Goal: Task Accomplishment & Management: Manage account settings

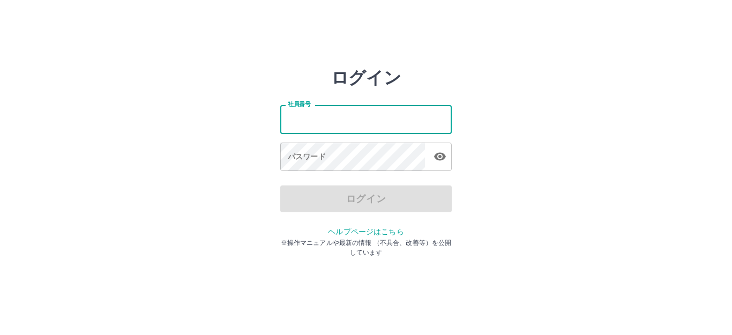
click at [315, 122] on input "社員番号" at bounding box center [365, 119] width 171 height 28
type input "*******"
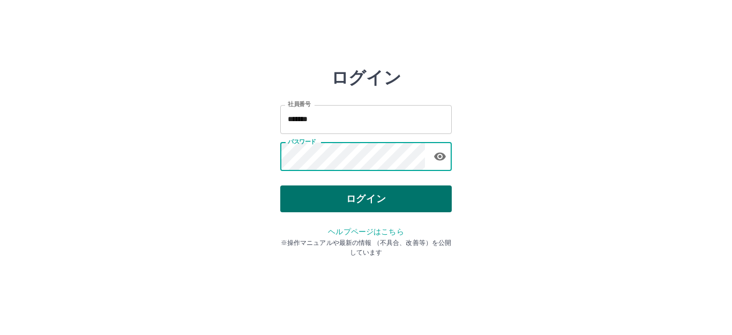
click at [308, 192] on button "ログイン" at bounding box center [365, 198] width 171 height 27
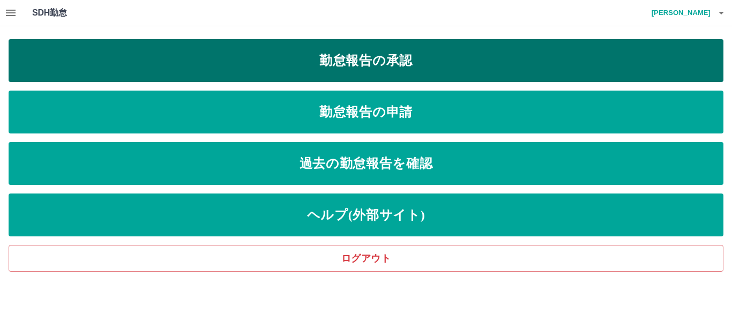
click at [292, 71] on link "勤怠報告の承認" at bounding box center [366, 60] width 714 height 43
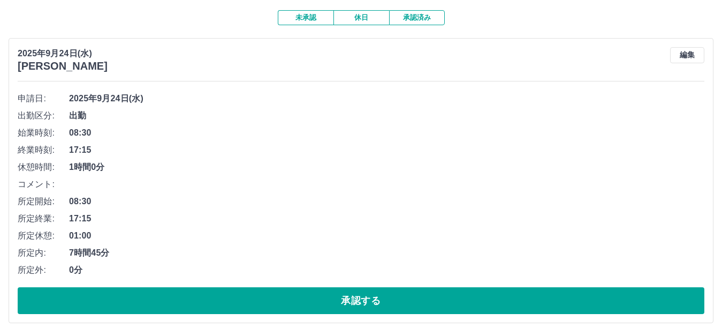
scroll to position [107, 0]
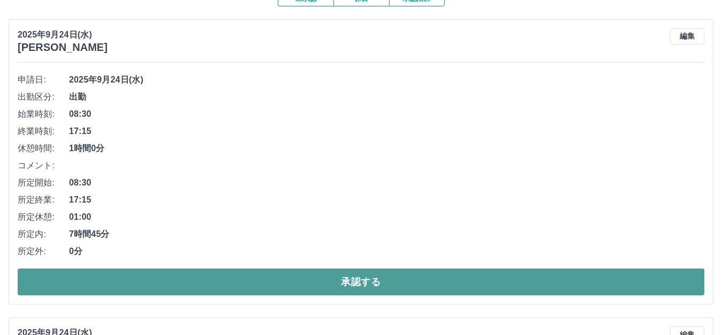
click at [230, 275] on button "承認する" at bounding box center [361, 281] width 687 height 27
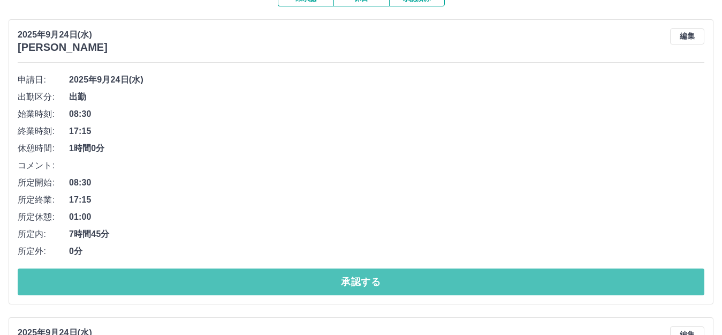
click at [230, 275] on button "承認する" at bounding box center [361, 281] width 687 height 27
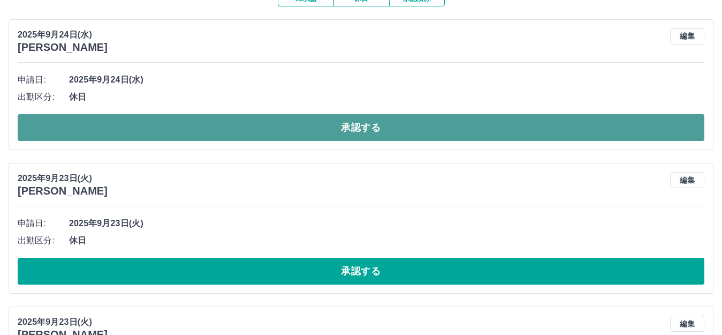
click at [117, 130] on button "承認する" at bounding box center [361, 127] width 687 height 27
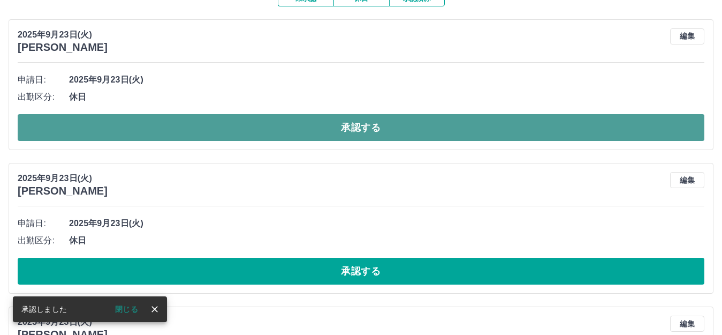
click at [151, 120] on button "承認する" at bounding box center [361, 127] width 687 height 27
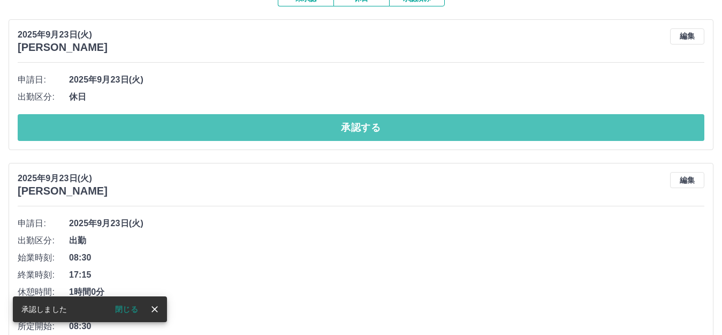
click at [151, 120] on button "承認する" at bounding box center [361, 127] width 687 height 27
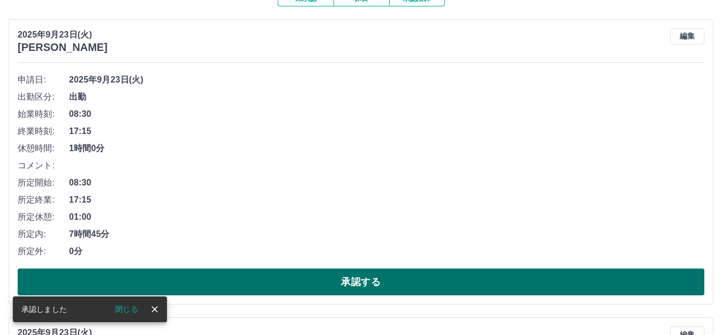
click at [212, 277] on button "承認する" at bounding box center [361, 281] width 687 height 27
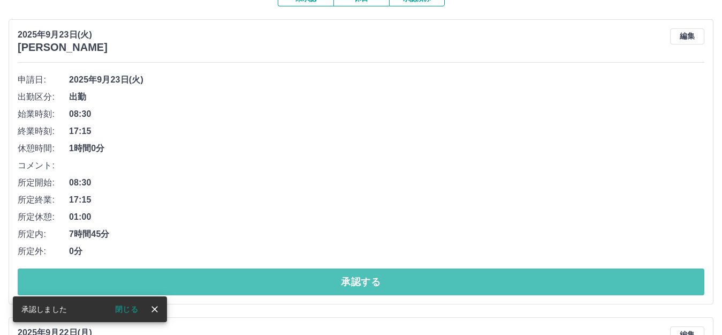
click at [212, 277] on button "承認する" at bounding box center [361, 281] width 687 height 27
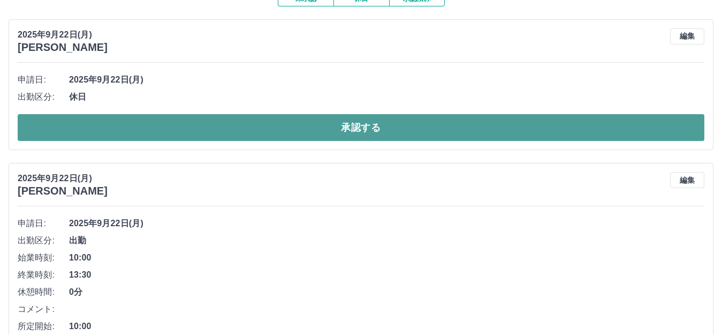
click at [250, 122] on button "承認する" at bounding box center [361, 127] width 687 height 27
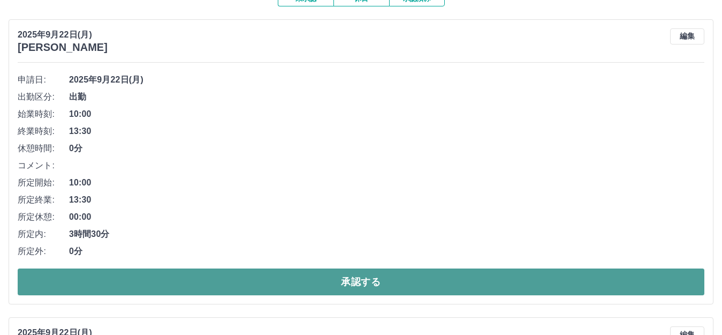
click at [384, 284] on button "承認する" at bounding box center [361, 281] width 687 height 27
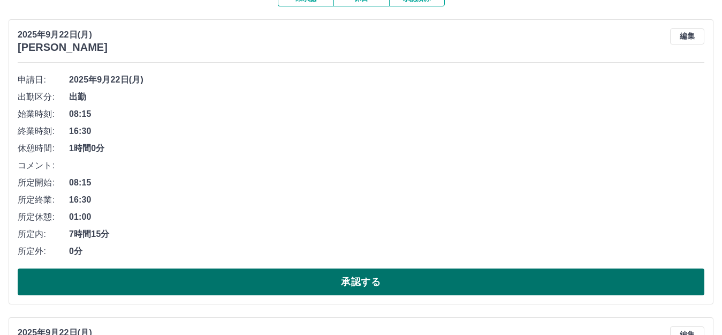
click at [352, 287] on button "承認する" at bounding box center [361, 281] width 687 height 27
click at [356, 286] on button "承認する" at bounding box center [361, 281] width 687 height 27
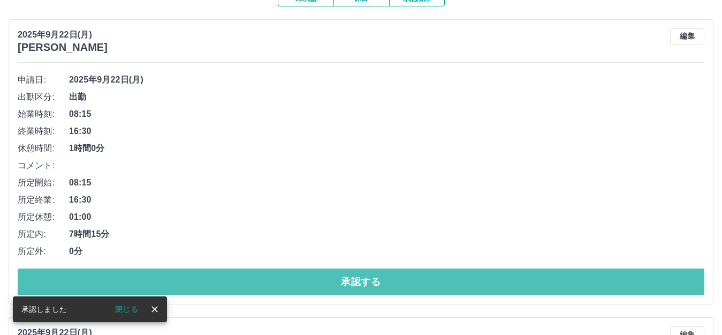
click at [355, 286] on button "承認する" at bounding box center [361, 281] width 687 height 27
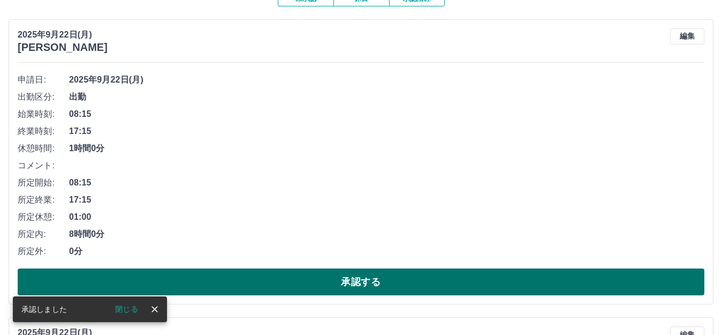
click at [353, 292] on button "承認する" at bounding box center [361, 281] width 687 height 27
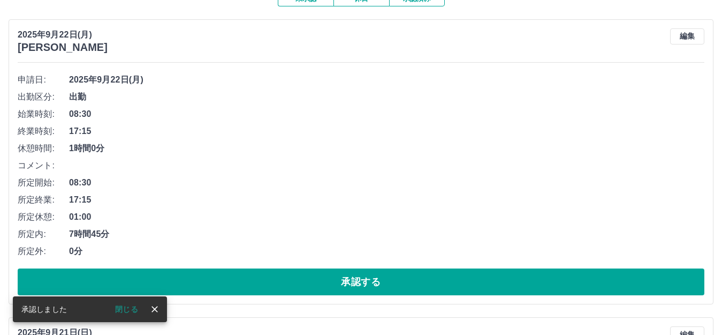
click at [353, 292] on button "承認する" at bounding box center [361, 281] width 687 height 27
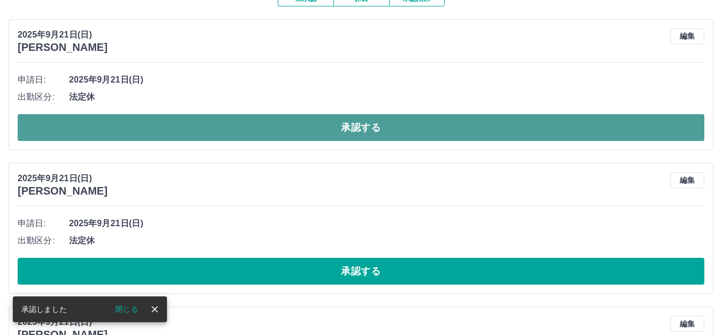
click at [193, 137] on button "承認する" at bounding box center [361, 127] width 687 height 27
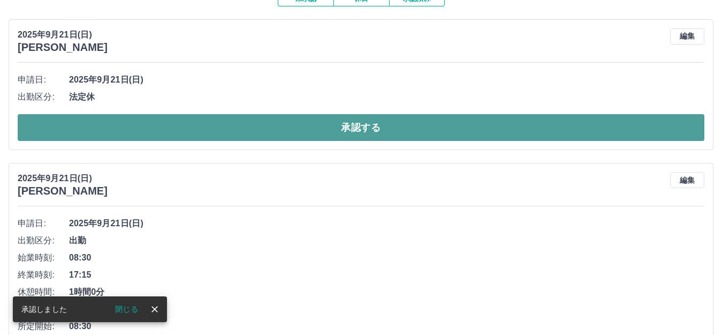
click at [182, 133] on button "承認する" at bounding box center [361, 127] width 687 height 27
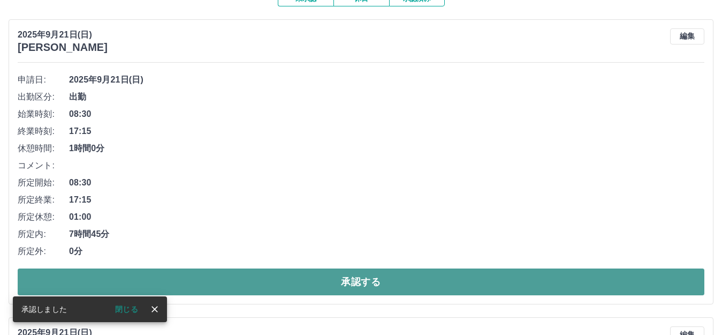
click at [310, 288] on button "承認する" at bounding box center [361, 281] width 687 height 27
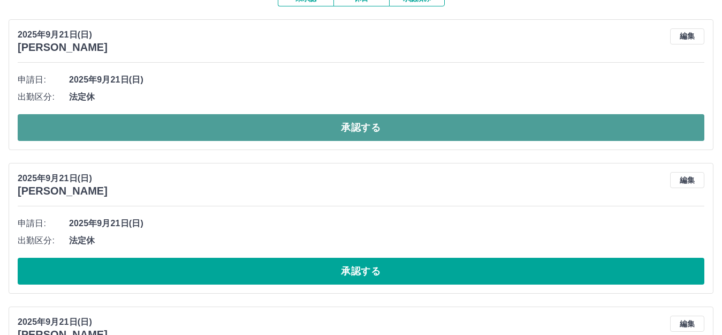
click at [157, 127] on button "承認する" at bounding box center [361, 127] width 687 height 27
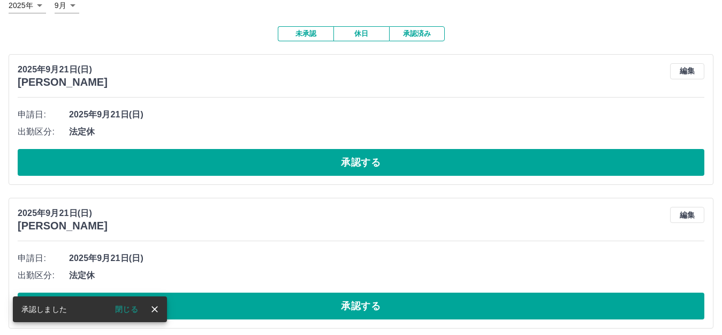
scroll to position [54, 0]
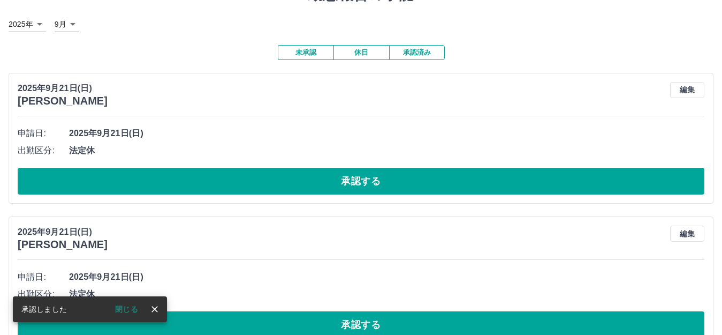
click at [157, 127] on li "申請日: [DATE]" at bounding box center [361, 133] width 687 height 17
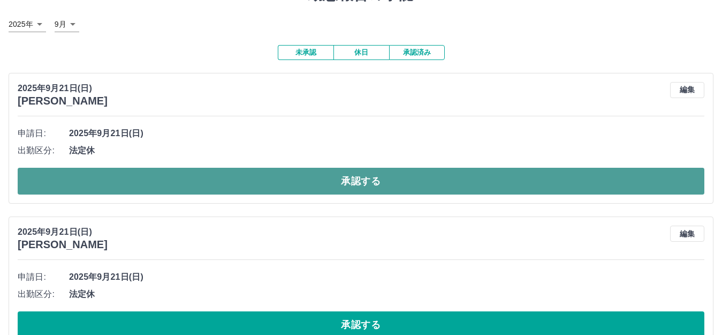
click at [195, 171] on button "承認する" at bounding box center [361, 181] width 687 height 27
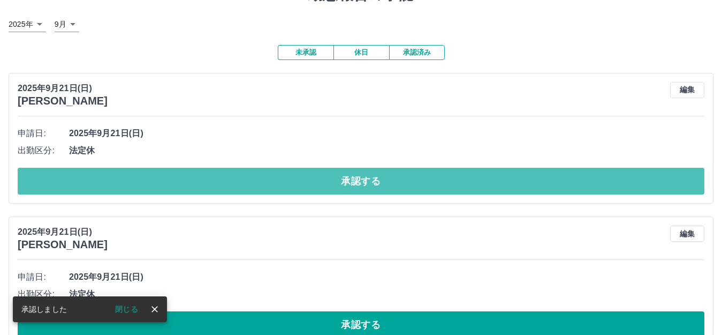
click at [195, 171] on button "承認する" at bounding box center [361, 181] width 687 height 27
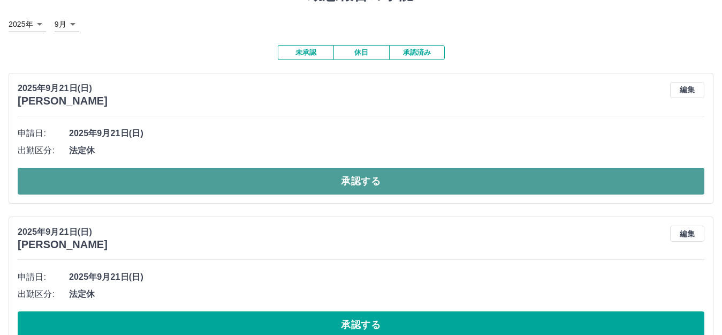
click at [201, 175] on button "承認する" at bounding box center [361, 181] width 687 height 27
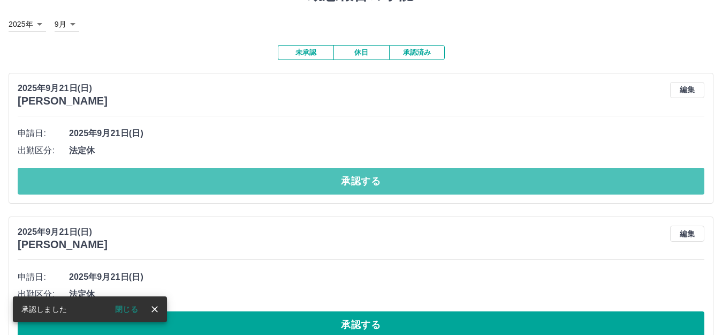
click at [201, 175] on button "承認する" at bounding box center [361, 181] width 687 height 27
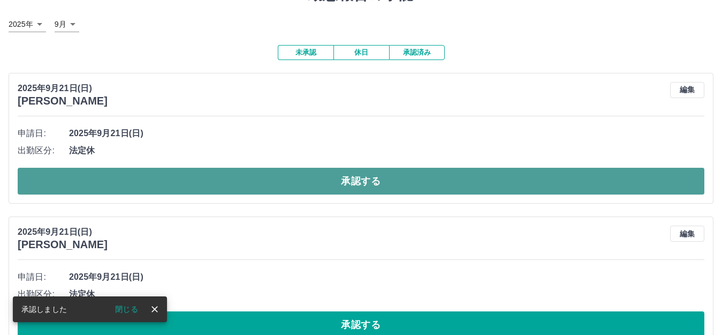
click at [208, 182] on button "承認する" at bounding box center [361, 181] width 687 height 27
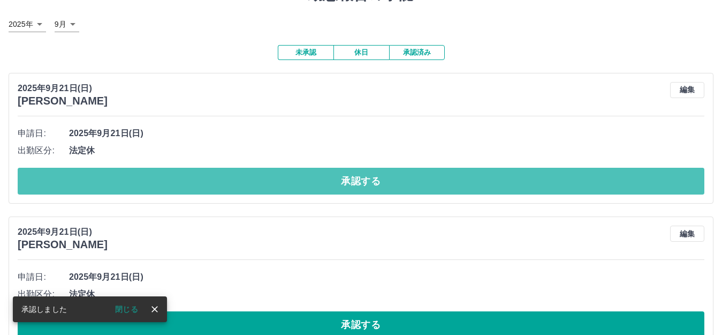
click at [208, 182] on button "承認する" at bounding box center [361, 181] width 687 height 27
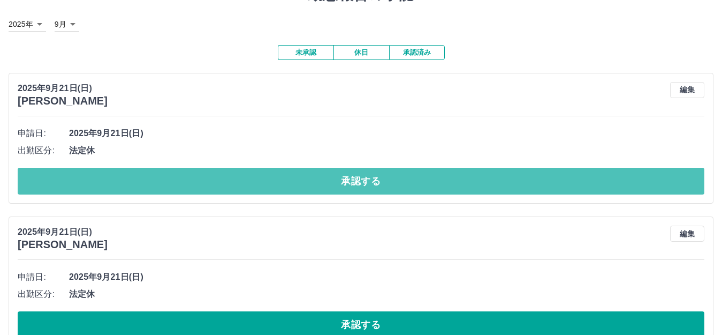
click at [208, 182] on button "承認する" at bounding box center [361, 181] width 687 height 27
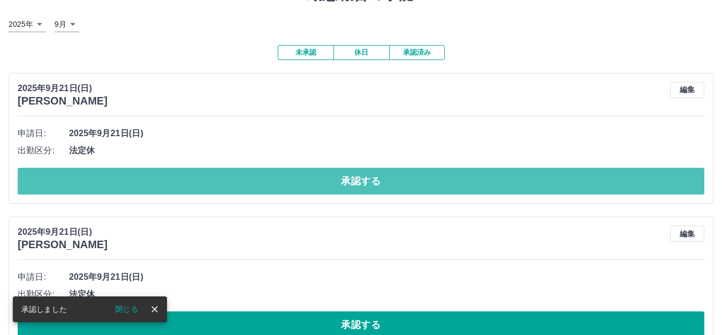
click at [208, 182] on button "承認する" at bounding box center [361, 181] width 687 height 27
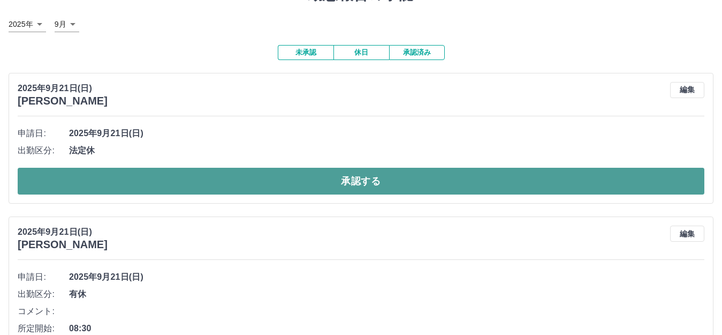
click at [207, 185] on button "承認する" at bounding box center [361, 181] width 687 height 27
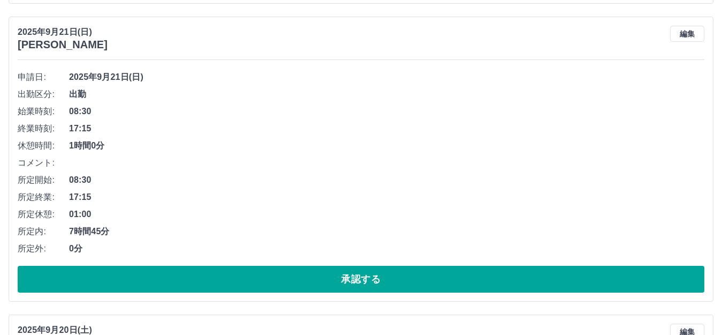
scroll to position [375, 0]
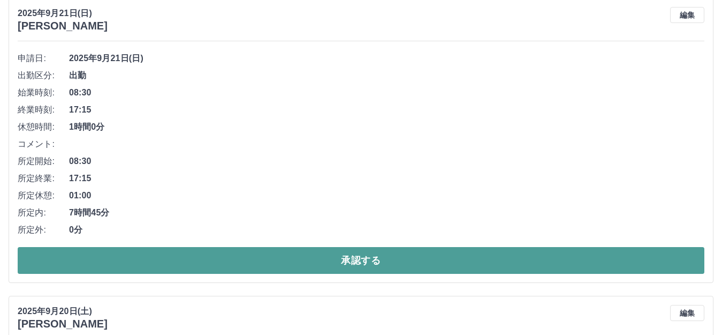
click at [189, 257] on button "承認する" at bounding box center [361, 260] width 687 height 27
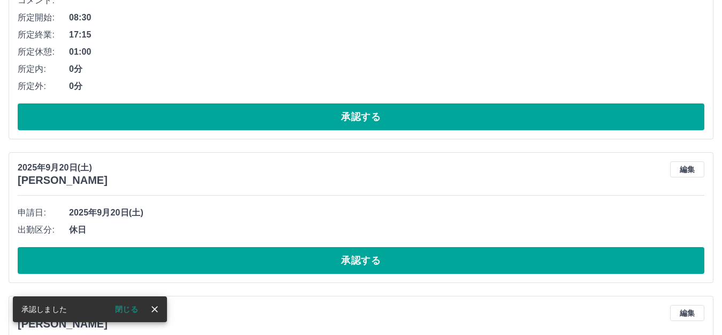
scroll to position [238, 0]
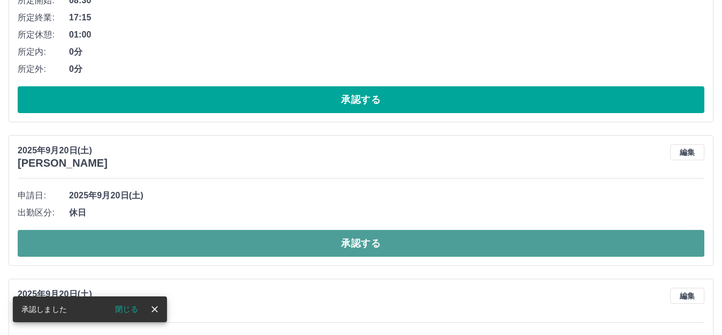
click at [215, 243] on button "承認する" at bounding box center [361, 243] width 687 height 27
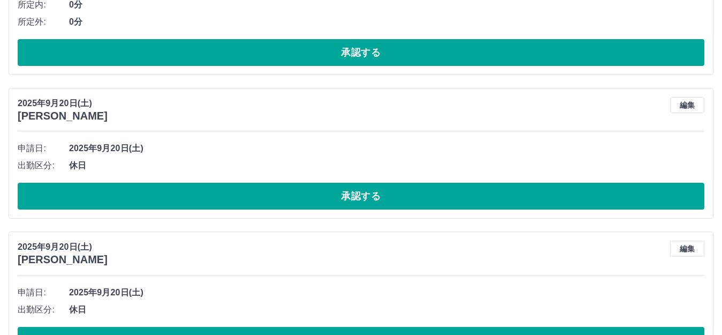
scroll to position [291, 0]
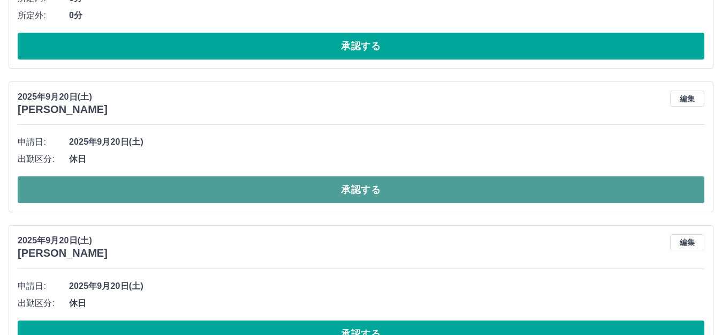
click at [207, 188] on button "承認する" at bounding box center [361, 189] width 687 height 27
click at [223, 197] on button "承認する" at bounding box center [361, 189] width 687 height 27
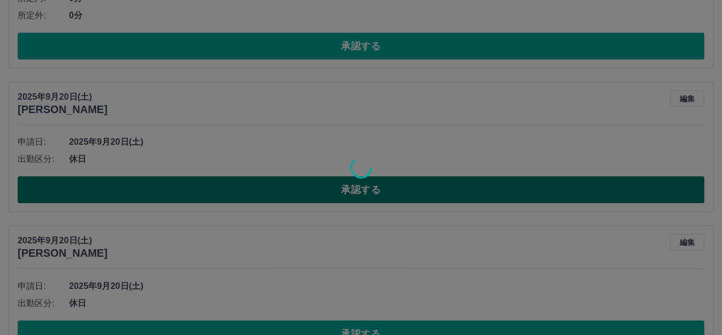
click at [223, 197] on div at bounding box center [361, 167] width 722 height 335
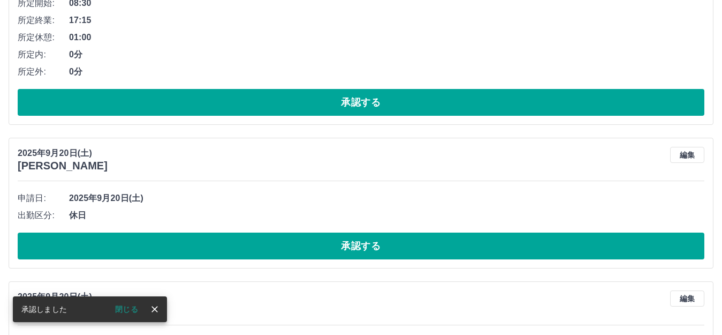
scroll to position [238, 0]
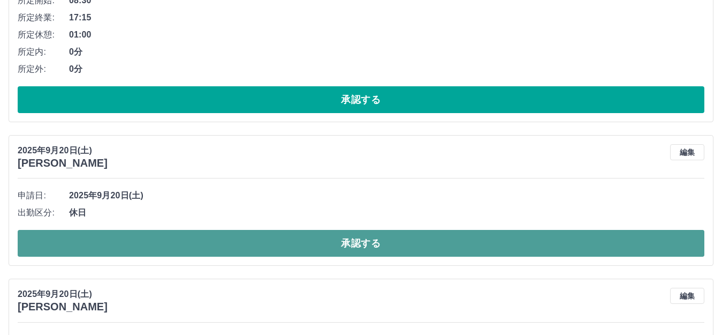
click at [310, 232] on button "承認する" at bounding box center [361, 243] width 687 height 27
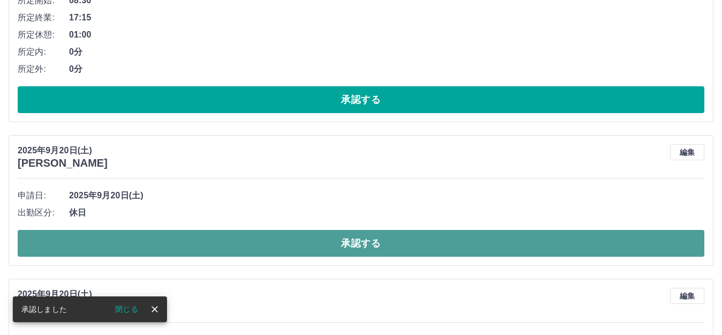
click at [314, 243] on button "承認する" at bounding box center [361, 243] width 687 height 27
click at [315, 244] on button "承認する" at bounding box center [361, 243] width 687 height 27
click at [315, 246] on button "承認する" at bounding box center [361, 243] width 687 height 27
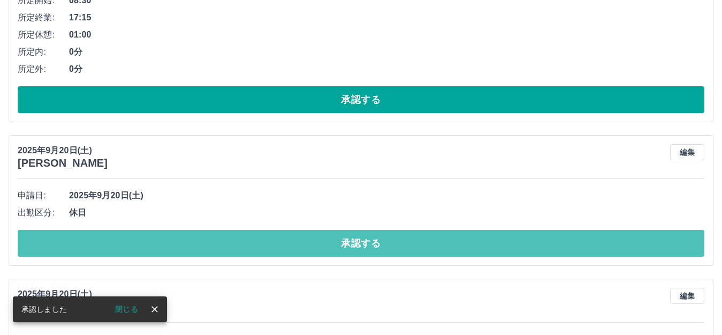
click at [315, 246] on button "承認する" at bounding box center [361, 243] width 687 height 27
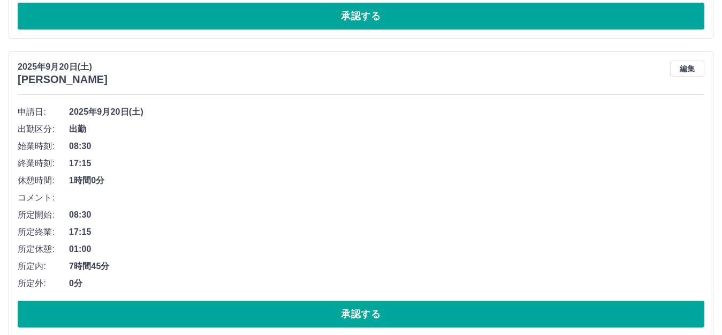
scroll to position [375, 0]
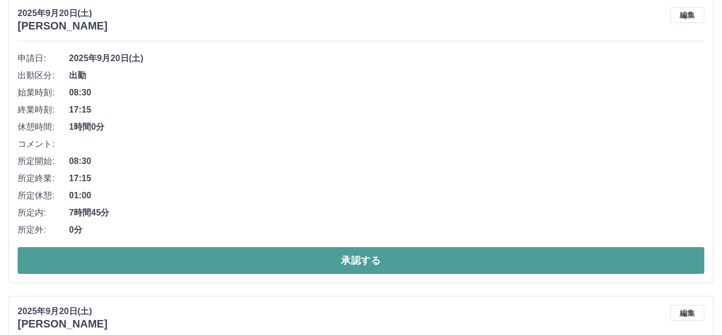
click at [289, 263] on button "承認する" at bounding box center [361, 260] width 687 height 27
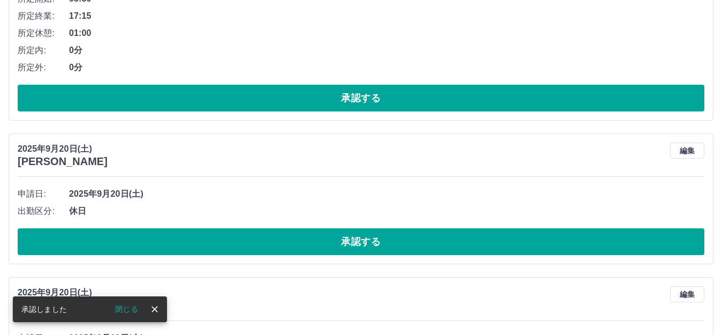
scroll to position [291, 0]
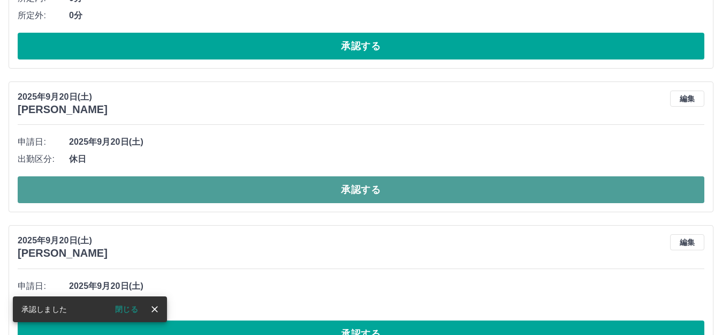
click at [226, 192] on button "承認する" at bounding box center [361, 189] width 687 height 27
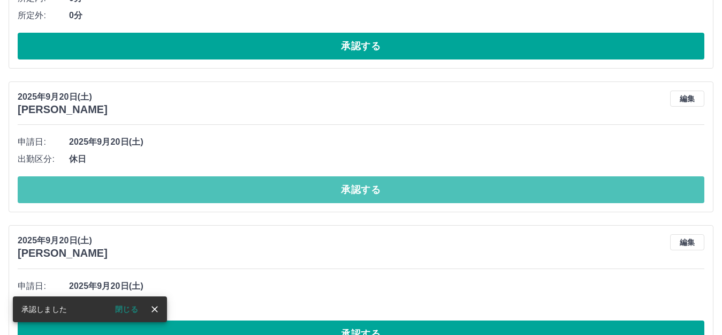
click at [226, 192] on button "承認する" at bounding box center [361, 189] width 687 height 27
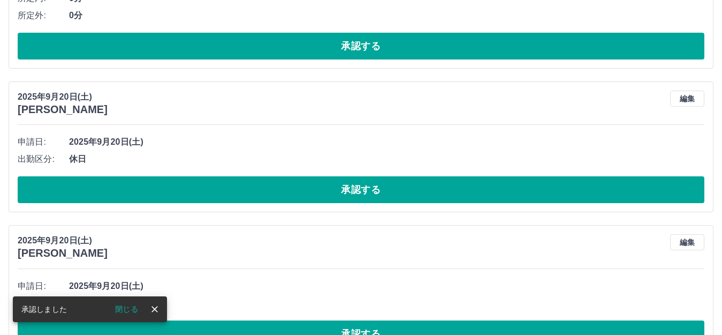
click at [226, 192] on button "承認する" at bounding box center [361, 189] width 687 height 27
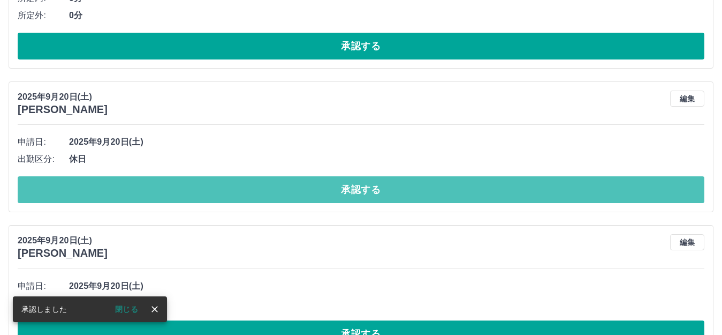
click at [226, 192] on button "承認する" at bounding box center [361, 189] width 687 height 27
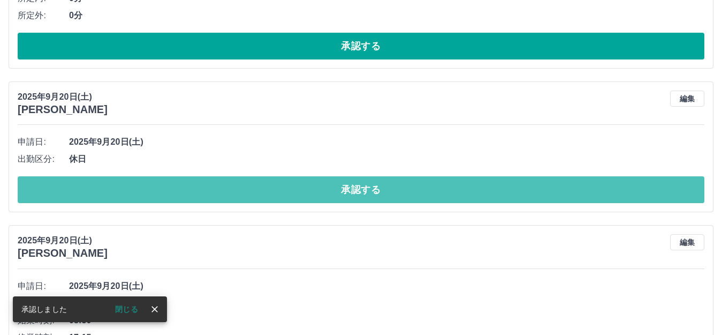
click at [226, 192] on button "承認する" at bounding box center [361, 189] width 687 height 27
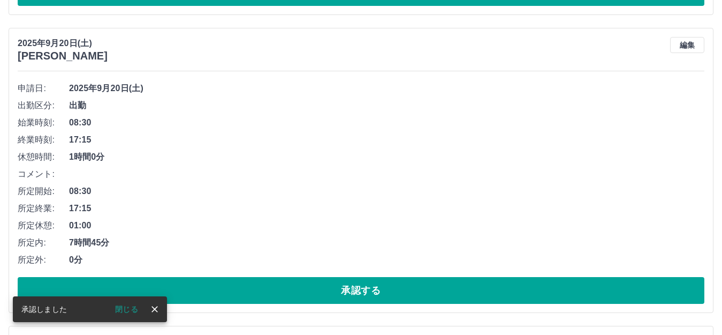
scroll to position [398, 0]
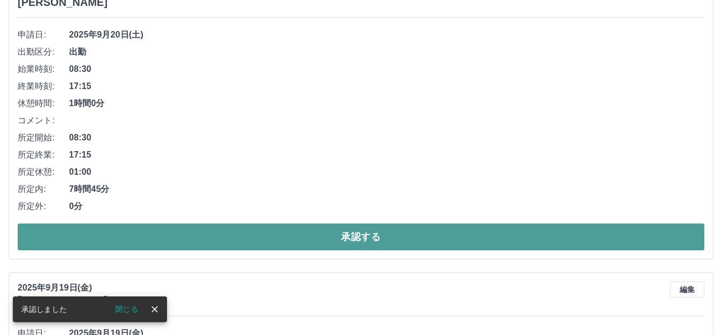
click at [238, 229] on button "承認する" at bounding box center [361, 236] width 687 height 27
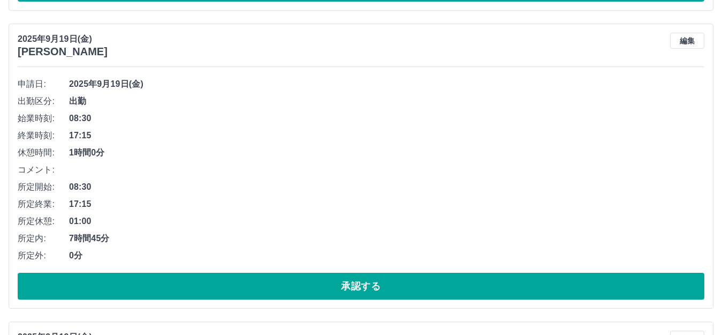
scroll to position [368, 0]
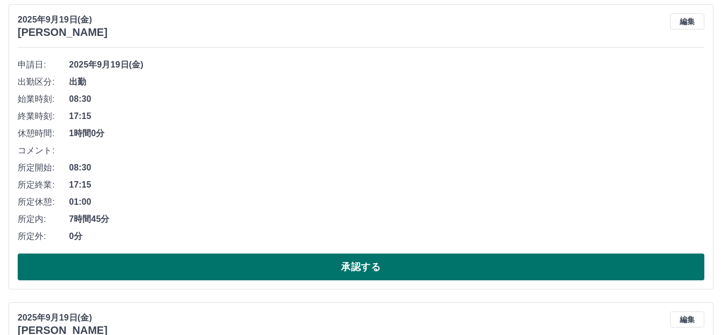
click at [231, 265] on button "承認する" at bounding box center [361, 266] width 687 height 27
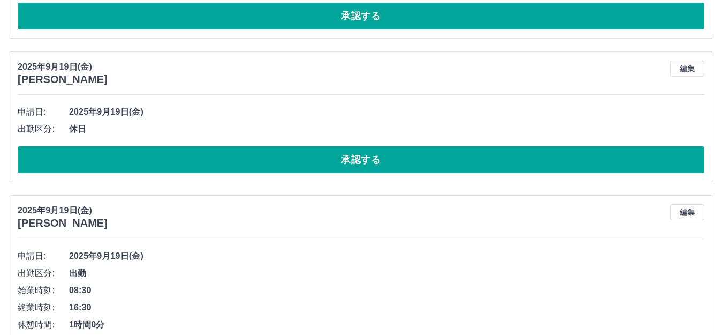
scroll to position [338, 0]
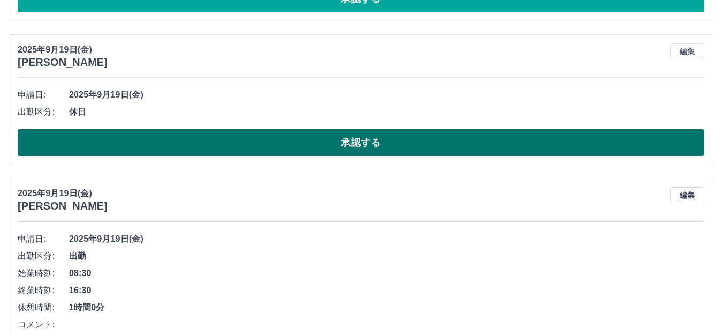
click at [138, 148] on button "承認する" at bounding box center [361, 142] width 687 height 27
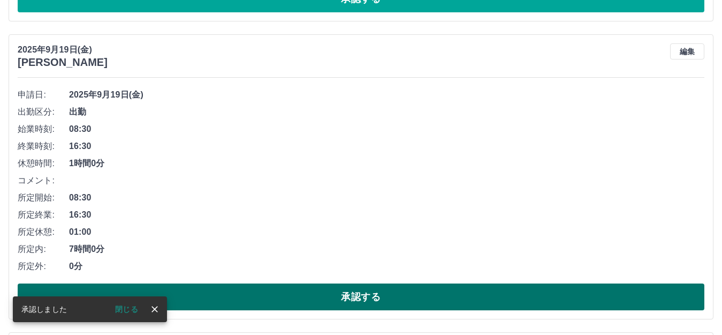
click at [282, 297] on button "承認する" at bounding box center [361, 296] width 687 height 27
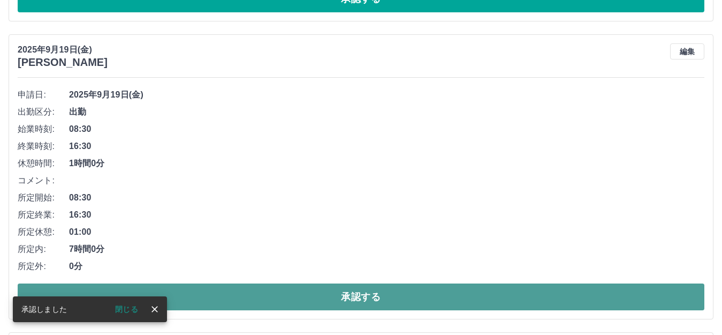
click at [275, 290] on button "承認する" at bounding box center [361, 296] width 687 height 27
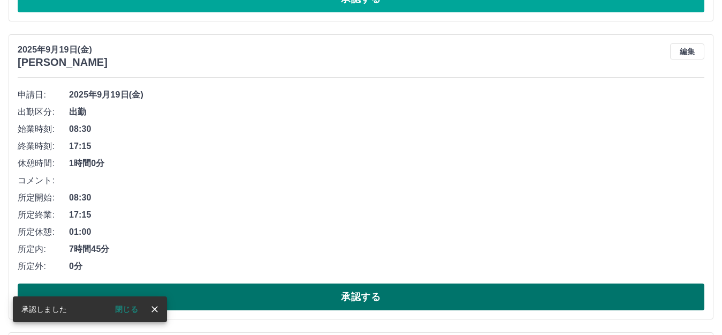
click at [311, 290] on button "承認する" at bounding box center [361, 296] width 687 height 27
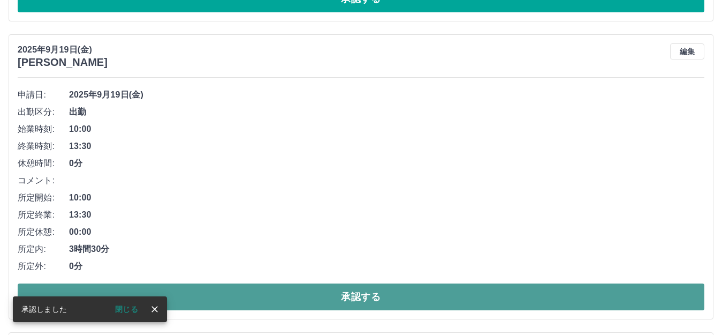
click at [315, 290] on button "承認する" at bounding box center [361, 296] width 687 height 27
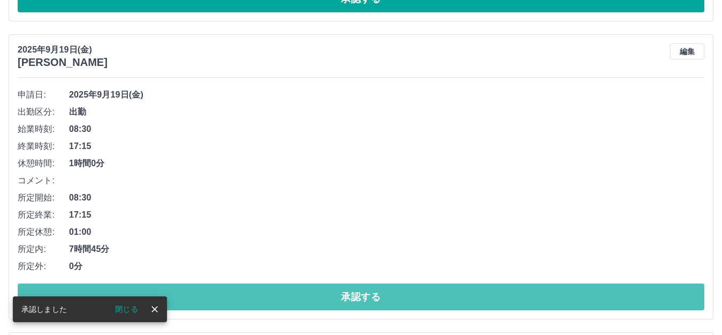
click at [315, 290] on button "承認する" at bounding box center [361, 296] width 687 height 27
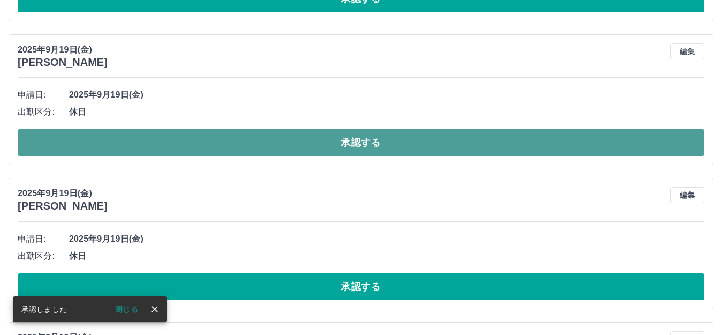
click at [185, 138] on button "承認する" at bounding box center [361, 142] width 687 height 27
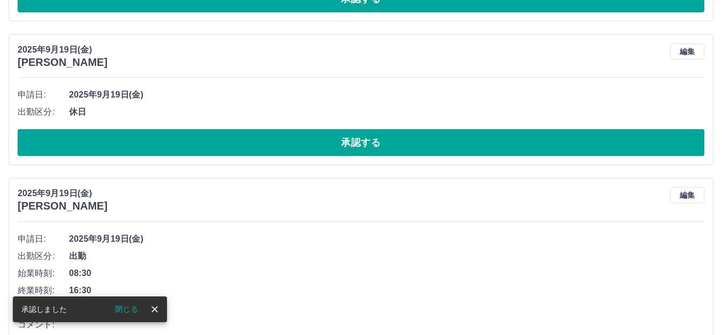
click at [185, 138] on button "承認する" at bounding box center [361, 142] width 687 height 27
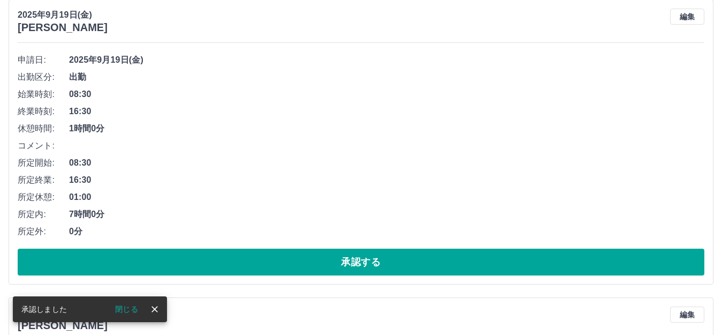
scroll to position [392, 0]
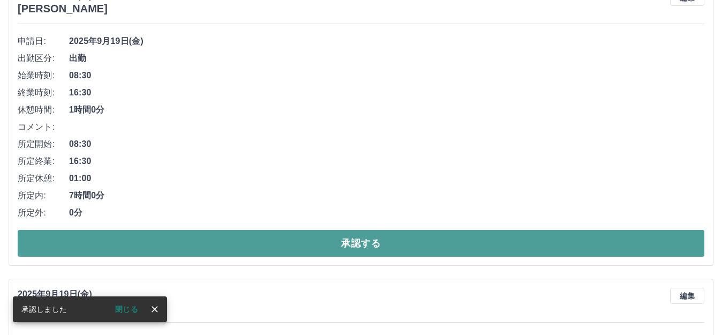
click at [223, 234] on button "承認する" at bounding box center [361, 243] width 687 height 27
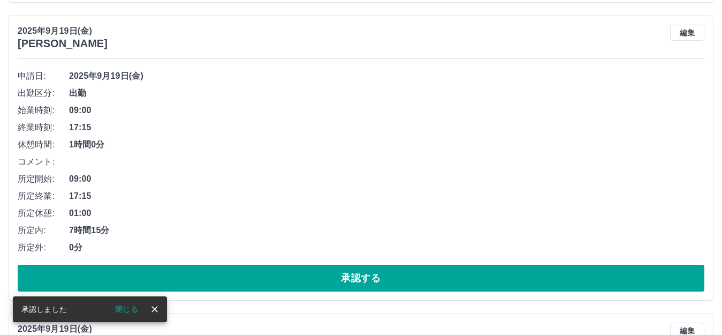
scroll to position [362, 0]
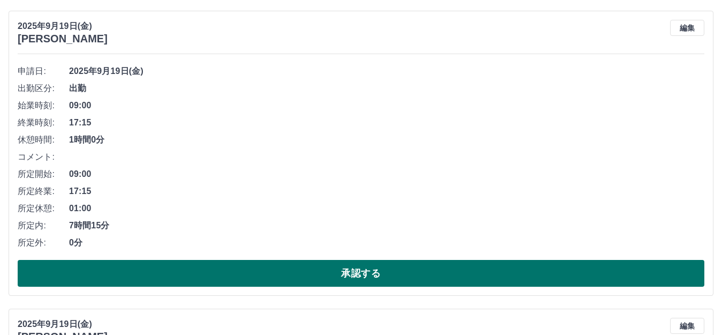
click at [239, 265] on button "承認する" at bounding box center [361, 273] width 687 height 27
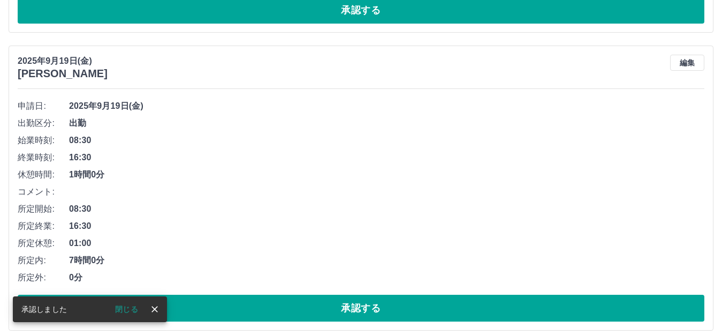
scroll to position [332, 0]
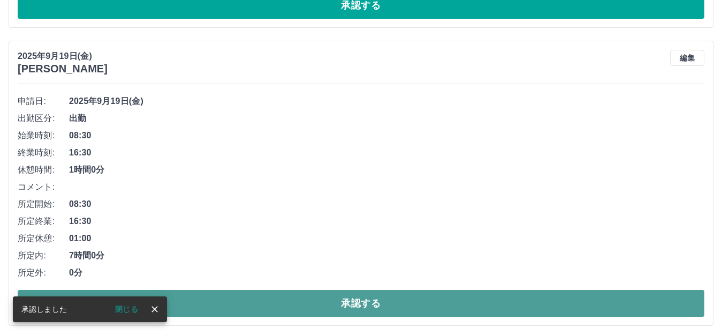
click at [261, 298] on button "承認する" at bounding box center [361, 303] width 687 height 27
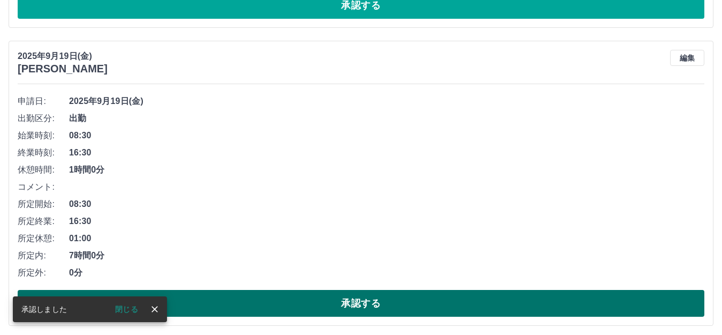
click at [268, 305] on button "承認する" at bounding box center [361, 303] width 687 height 27
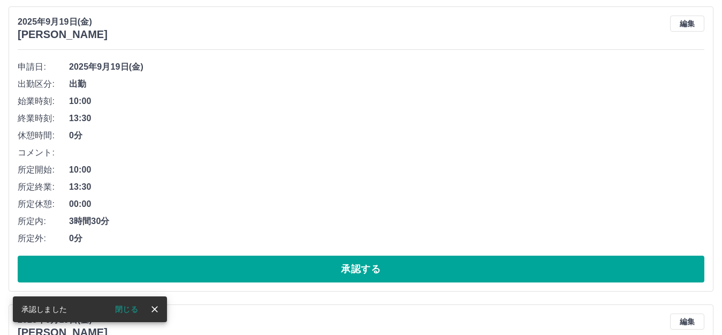
scroll to position [386, 0]
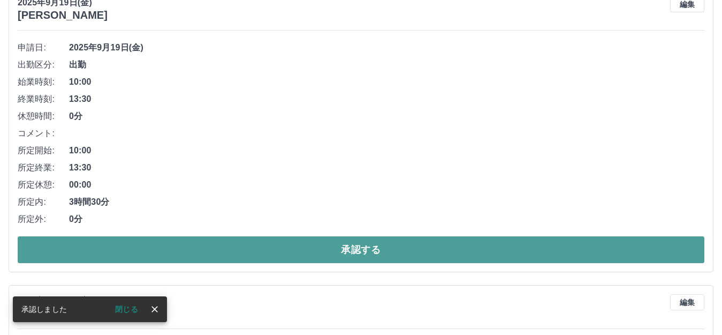
click at [273, 246] on button "承認する" at bounding box center [361, 249] width 687 height 27
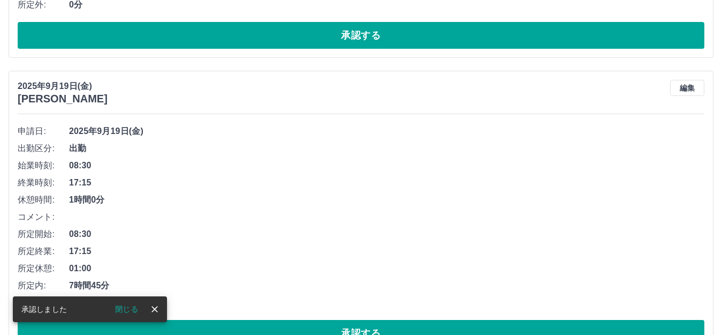
scroll to position [356, 0]
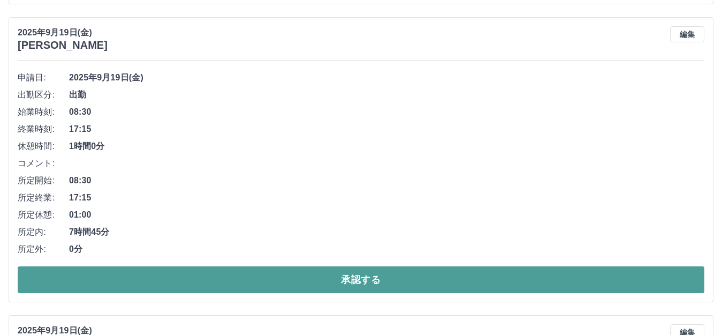
click at [268, 287] on button "承認する" at bounding box center [361, 279] width 687 height 27
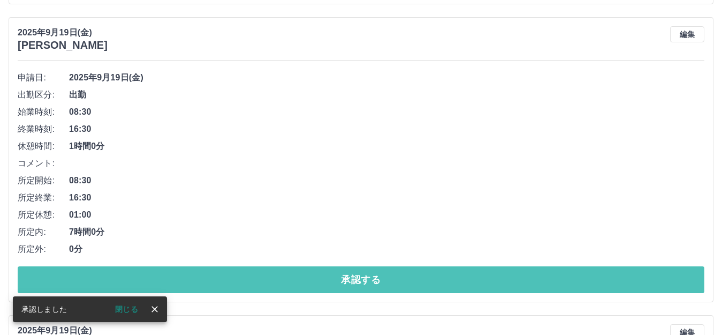
click at [268, 287] on button "承認する" at bounding box center [361, 279] width 687 height 27
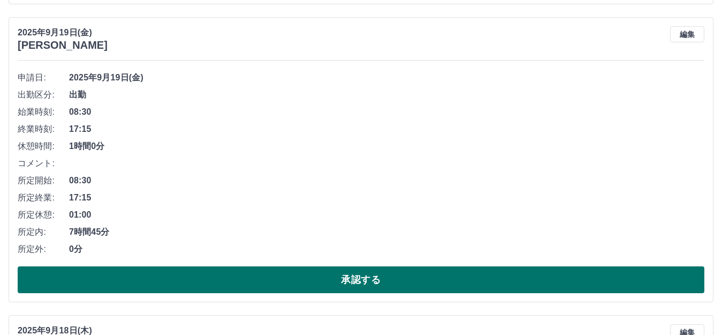
click at [268, 289] on button "承認する" at bounding box center [361, 279] width 687 height 27
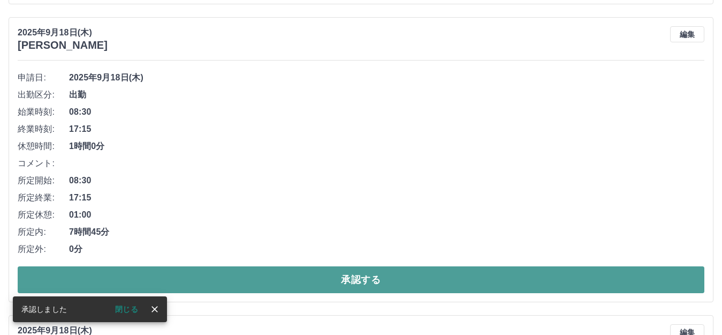
click at [268, 289] on button "承認する" at bounding box center [361, 279] width 687 height 27
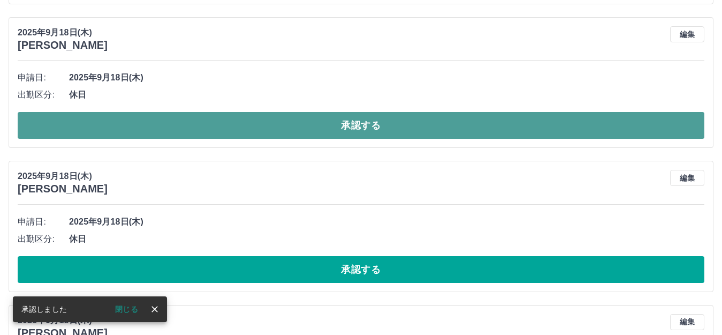
click at [171, 130] on button "承認する" at bounding box center [361, 125] width 687 height 27
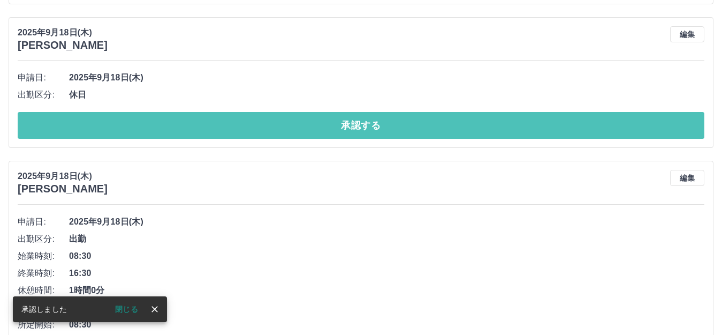
click at [171, 130] on button "承認する" at bounding box center [361, 125] width 687 height 27
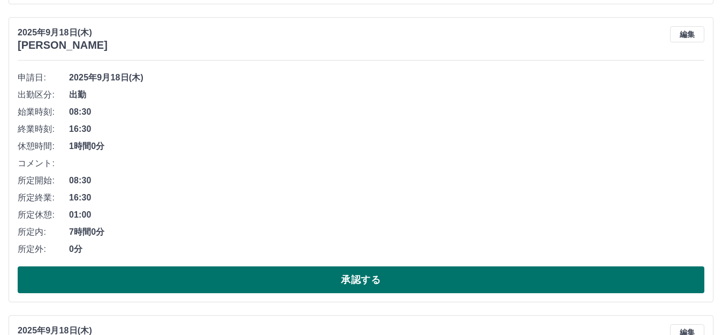
click at [276, 275] on button "承認する" at bounding box center [361, 279] width 687 height 27
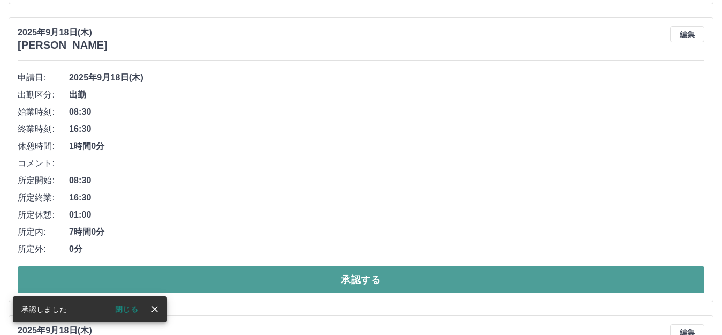
click at [287, 282] on button "承認する" at bounding box center [361, 279] width 687 height 27
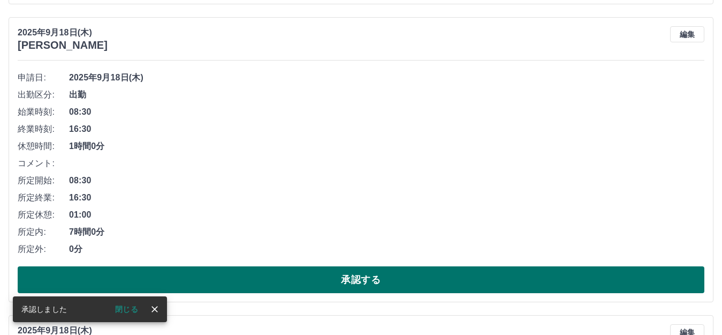
click at [290, 284] on button "承認する" at bounding box center [361, 279] width 687 height 27
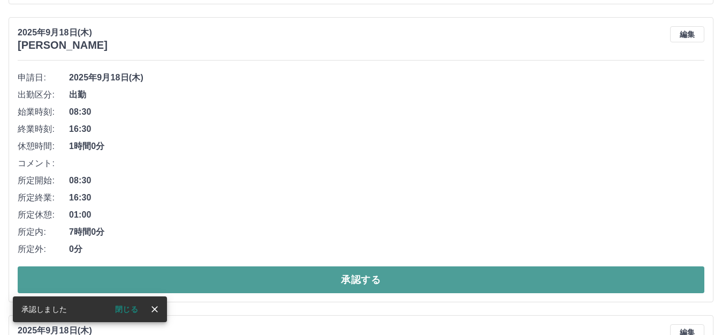
click at [292, 289] on button "承認する" at bounding box center [361, 279] width 687 height 27
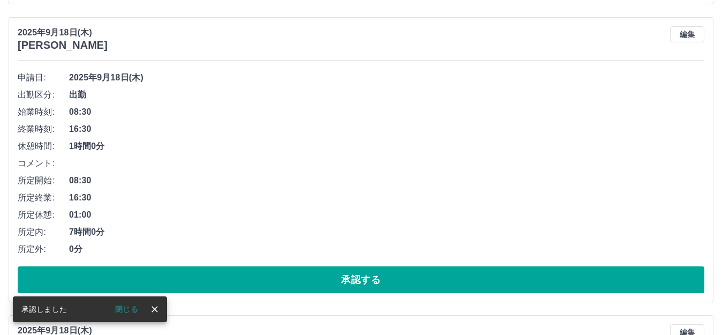
click at [292, 289] on button "承認する" at bounding box center [361, 279] width 687 height 27
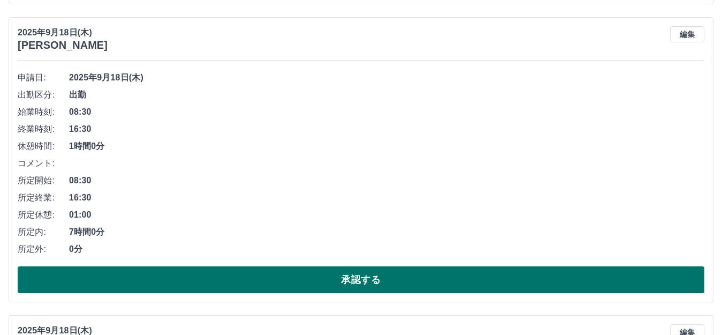
click at [281, 284] on button "承認する" at bounding box center [361, 279] width 687 height 27
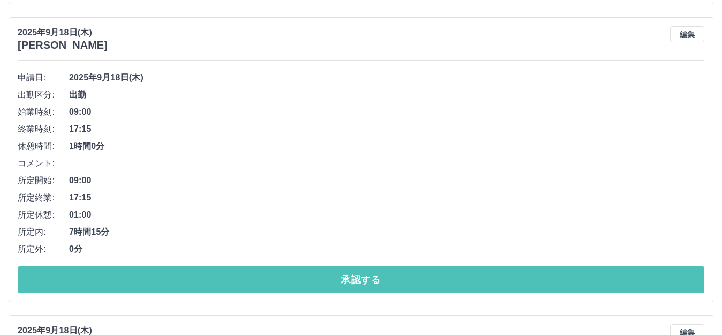
click at [281, 284] on button "承認する" at bounding box center [361, 279] width 687 height 27
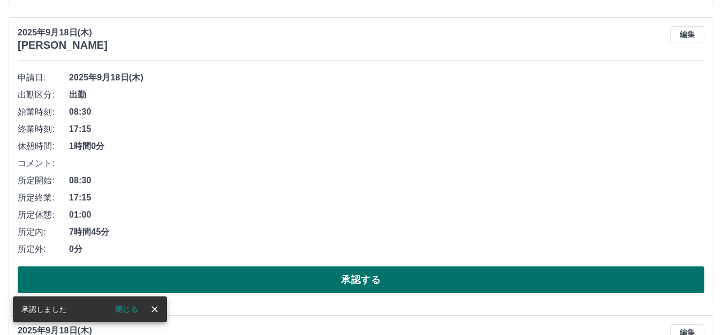
click at [288, 285] on button "承認する" at bounding box center [361, 279] width 687 height 27
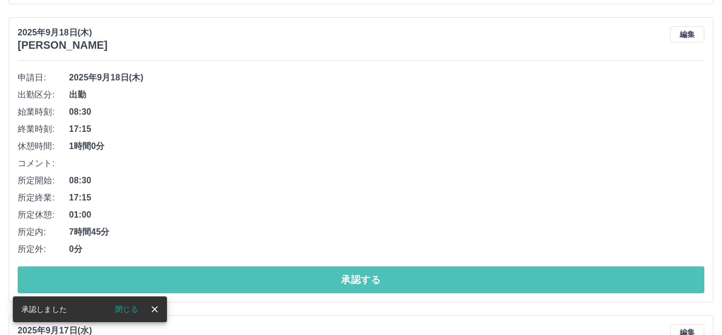
click at [288, 285] on button "承認する" at bounding box center [361, 279] width 687 height 27
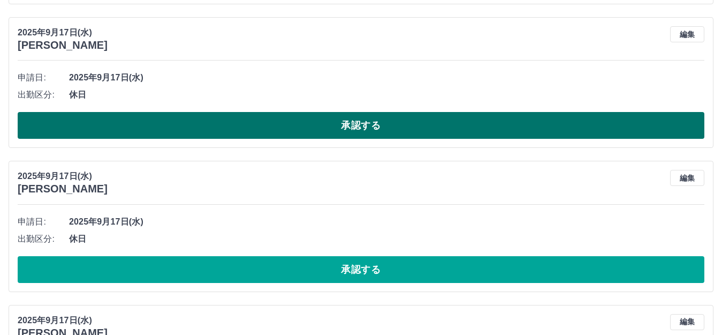
click at [113, 130] on button "承認する" at bounding box center [361, 125] width 687 height 27
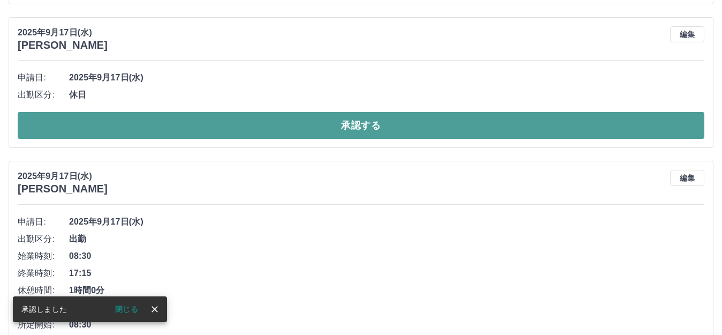
click at [113, 130] on button "承認する" at bounding box center [361, 125] width 687 height 27
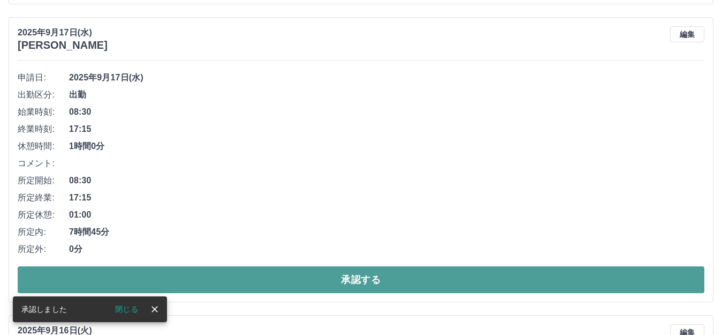
click at [237, 276] on button "承認する" at bounding box center [361, 279] width 687 height 27
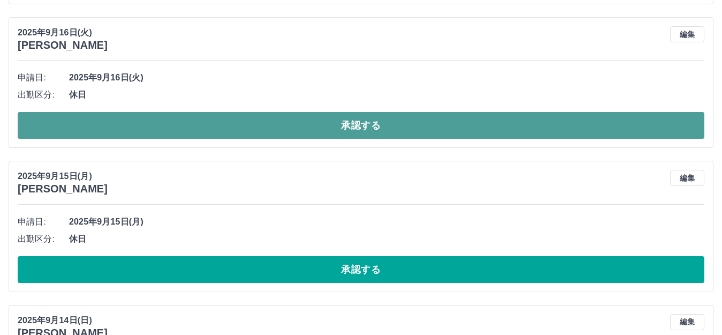
click at [84, 133] on button "承認する" at bounding box center [361, 125] width 687 height 27
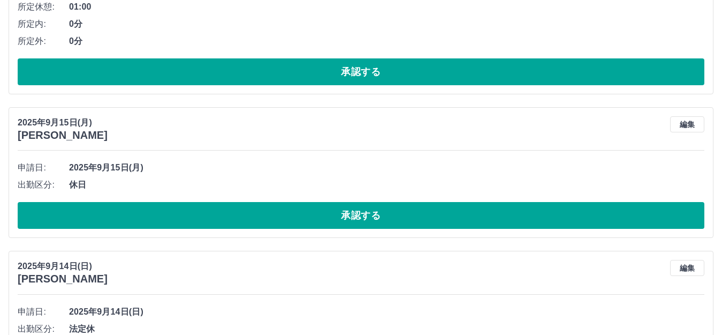
scroll to position [327, 0]
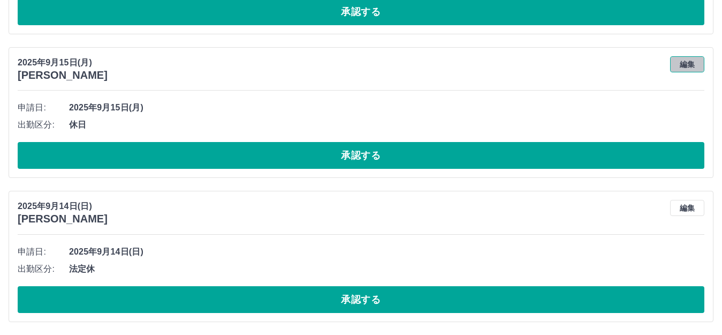
click at [685, 64] on button "編集" at bounding box center [688, 64] width 34 height 16
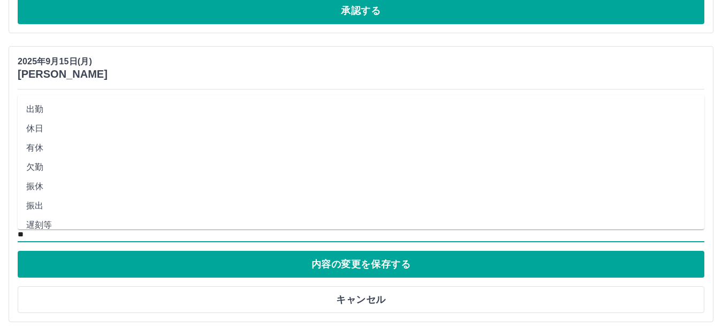
click at [163, 236] on input "**" at bounding box center [361, 234] width 687 height 13
click at [414, 298] on button "キャンセル" at bounding box center [361, 299] width 687 height 27
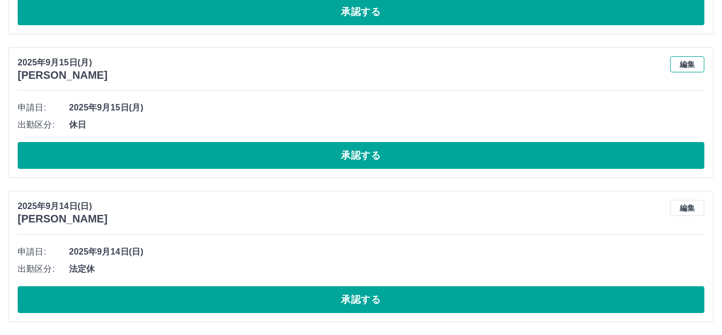
click at [675, 66] on button "編集" at bounding box center [688, 64] width 34 height 16
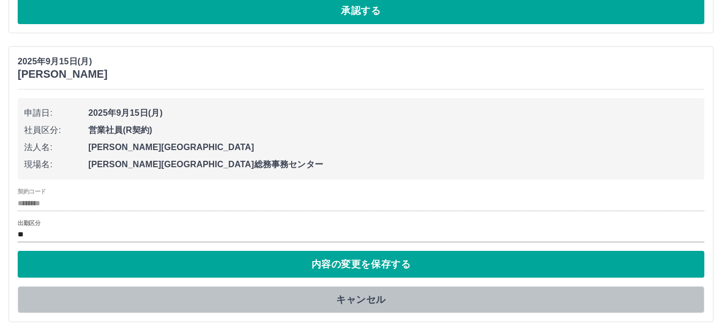
click at [447, 303] on button "キャンセル" at bounding box center [361, 299] width 687 height 27
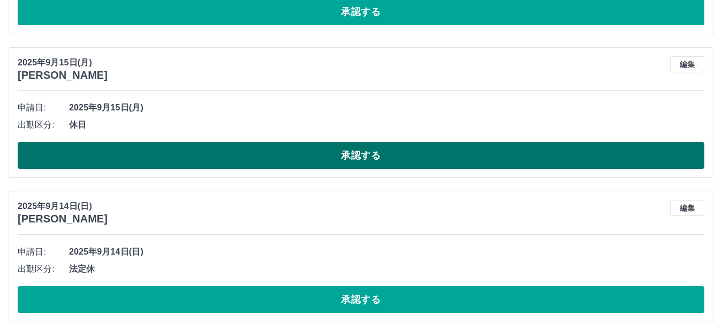
click at [410, 167] on button "承認する" at bounding box center [361, 155] width 687 height 27
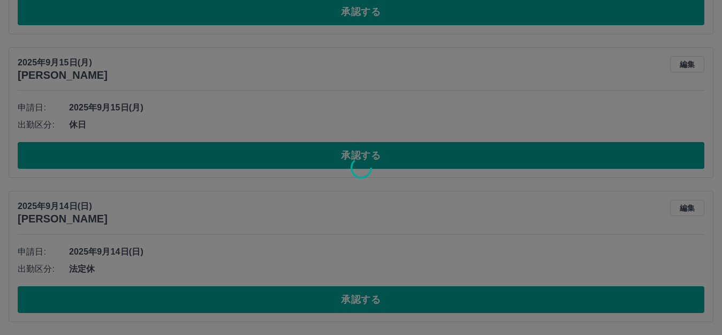
scroll to position [183, 0]
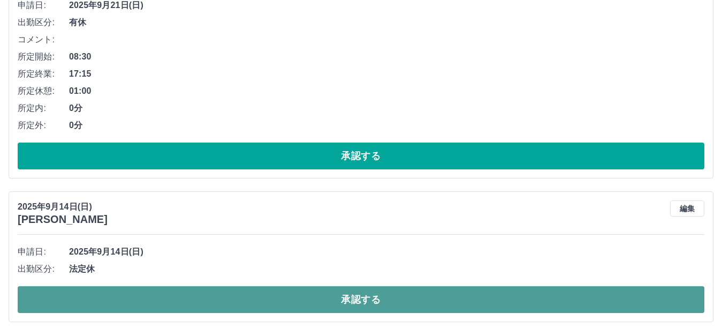
click at [353, 305] on button "承認する" at bounding box center [361, 299] width 687 height 27
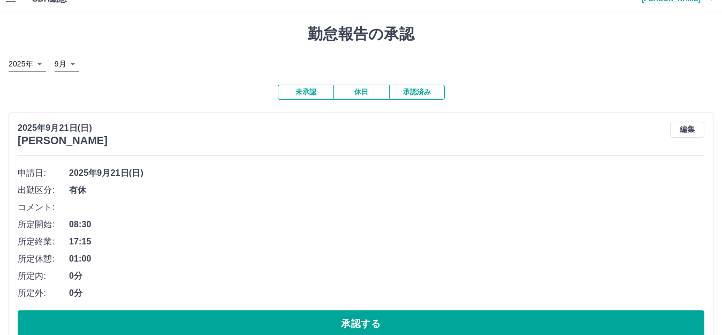
scroll to position [0, 0]
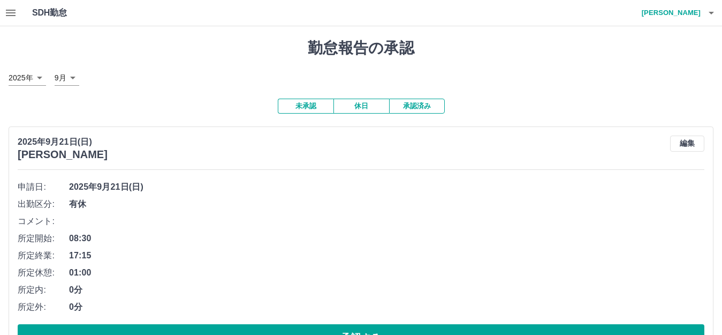
click at [9, 13] on icon "button" at bounding box center [11, 13] width 10 height 6
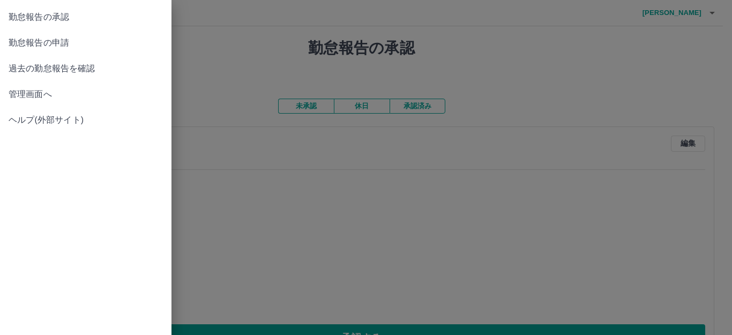
click at [32, 96] on span "管理画面へ" at bounding box center [86, 94] width 154 height 13
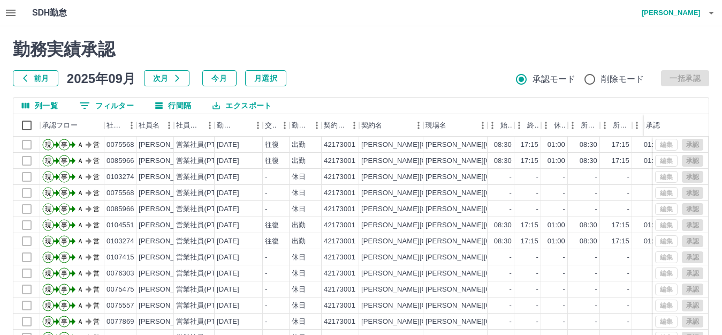
click at [109, 108] on button "0 フィルター" at bounding box center [107, 105] width 72 height 16
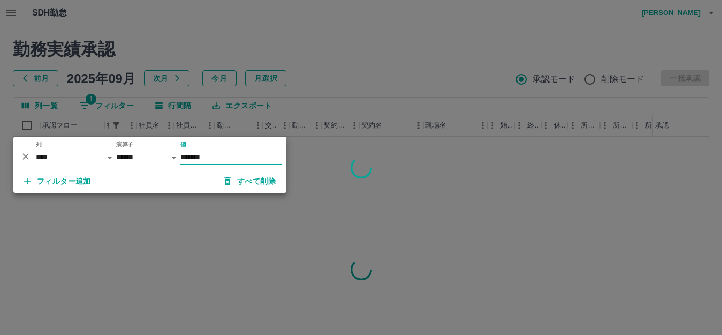
type input "*******"
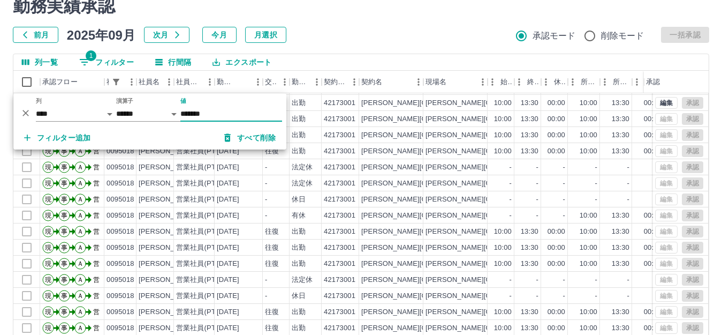
scroll to position [107, 0]
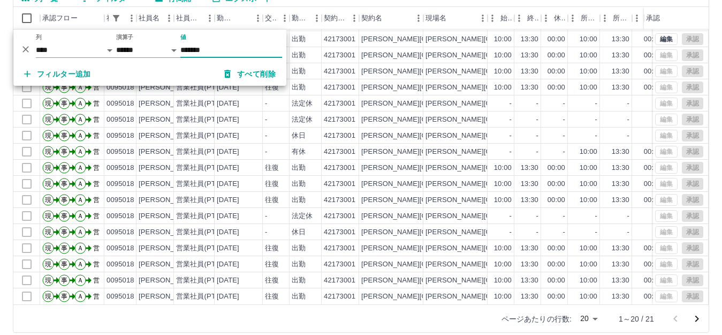
click at [593, 321] on body "SDH勤怠 [PERSON_NAME] 勤務実績承認 前月 [DATE] 次月 今月 月選択 承認モード 削除モード 一括承認 列一覧 1 フィルター 行間隔…" at bounding box center [361, 119] width 722 height 453
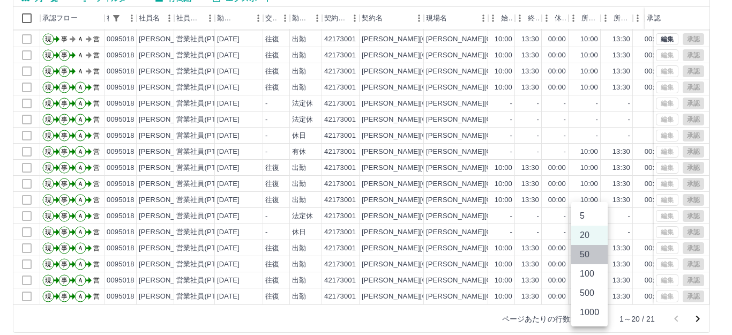
click at [578, 252] on li "50" at bounding box center [589, 254] width 36 height 19
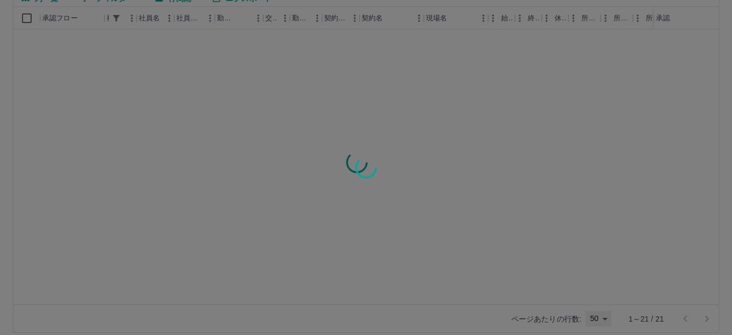
type input "**"
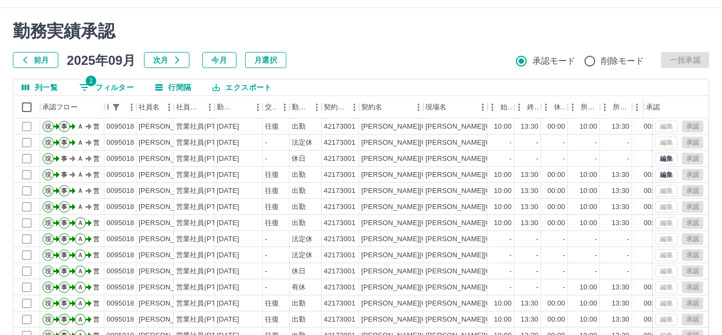
scroll to position [0, 0]
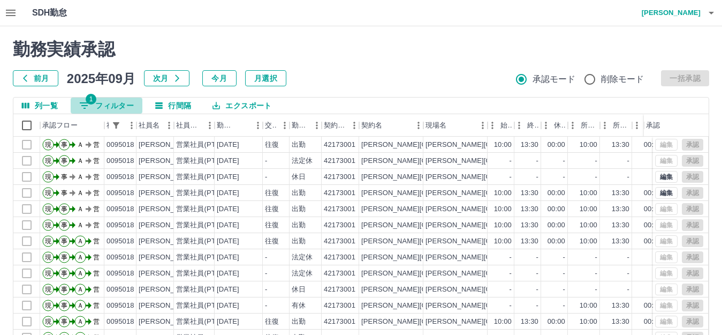
click at [114, 109] on button "1 フィルター" at bounding box center [107, 105] width 72 height 16
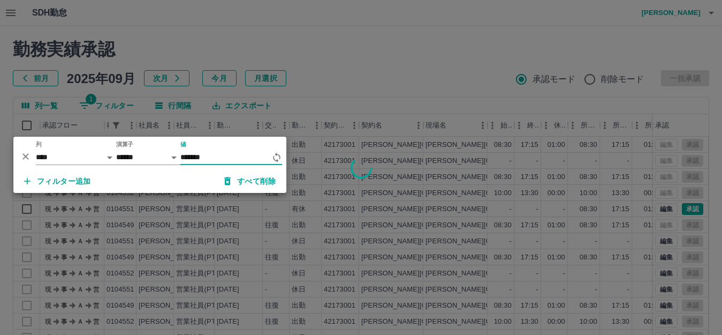
type input "*******"
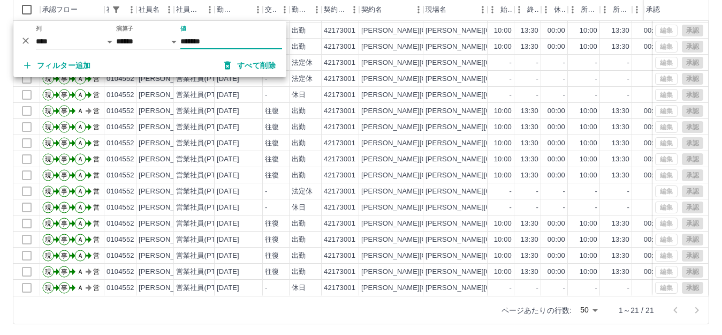
scroll to position [118, 0]
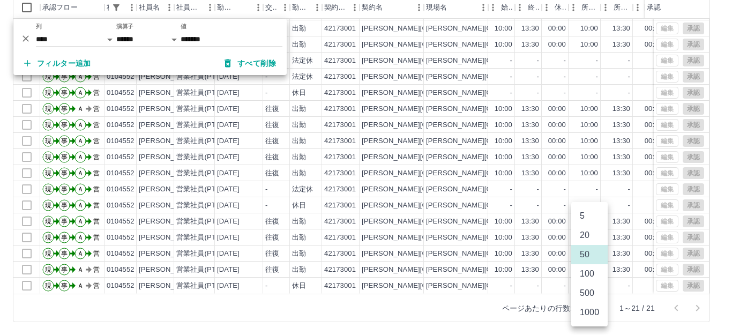
click at [587, 304] on body "SDH勤怠 [PERSON_NAME] 勤務実績承認 前月 [DATE] 次月 今月 月選択 承認モード 削除モード 一括承認 列一覧 1 フィルター 行間隔…" at bounding box center [366, 108] width 732 height 453
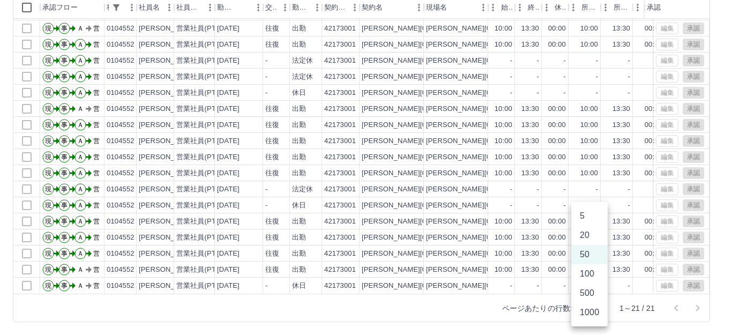
click at [576, 255] on li "50" at bounding box center [589, 254] width 36 height 19
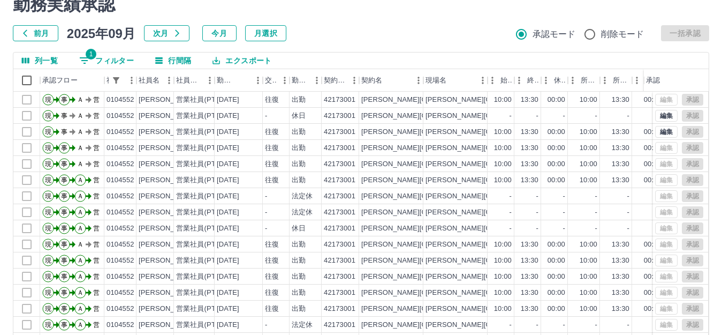
scroll to position [64, 0]
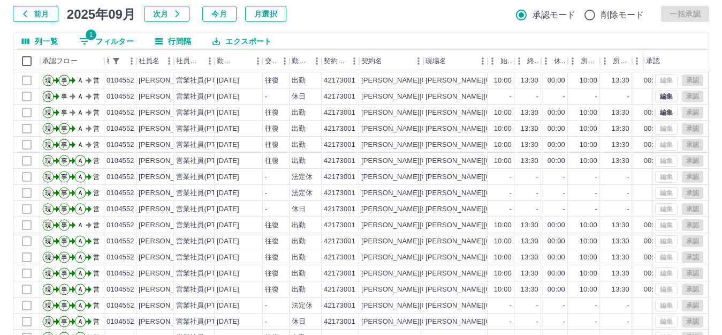
click at [117, 35] on button "1 フィルター" at bounding box center [107, 41] width 72 height 16
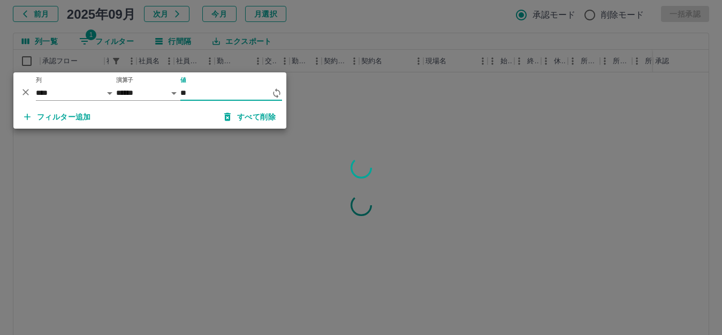
type input "*"
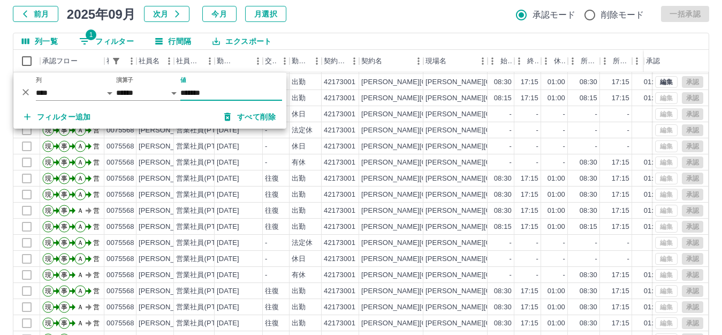
scroll to position [120, 0]
type input "*******"
click at [415, 219] on div "[PERSON_NAME][GEOGRAPHIC_DATA]" at bounding box center [391, 227] width 64 height 16
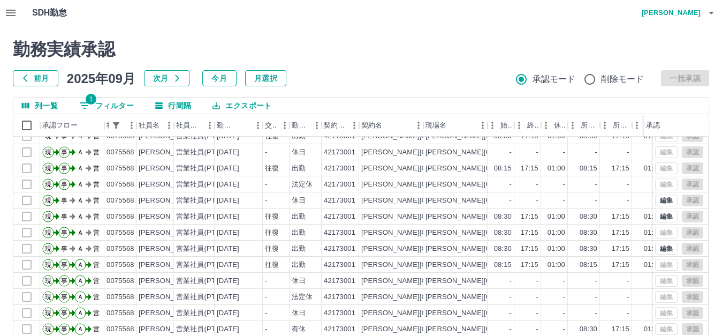
scroll to position [0, 0]
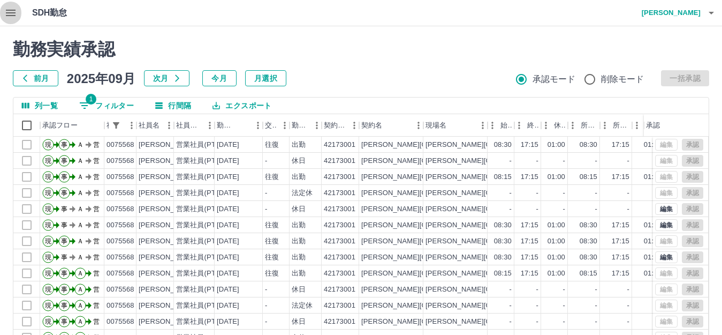
click at [8, 13] on icon "button" at bounding box center [11, 13] width 10 height 6
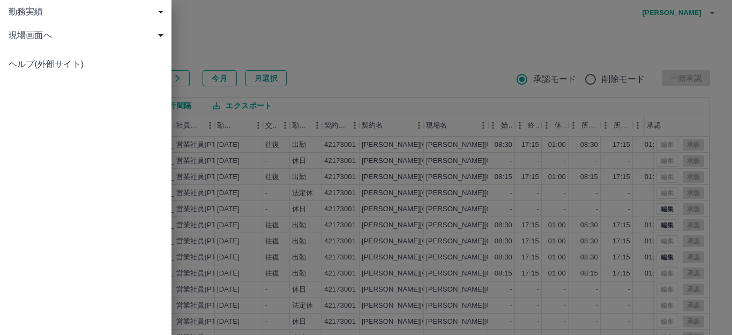
click at [15, 34] on span "現場画面へ" at bounding box center [88, 35] width 159 height 13
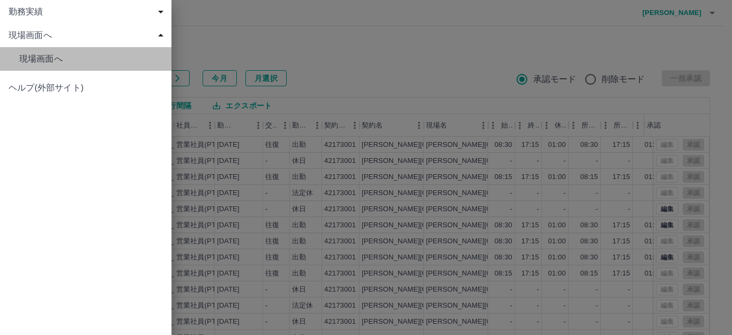
click at [68, 56] on span "現場画面へ" at bounding box center [91, 58] width 144 height 13
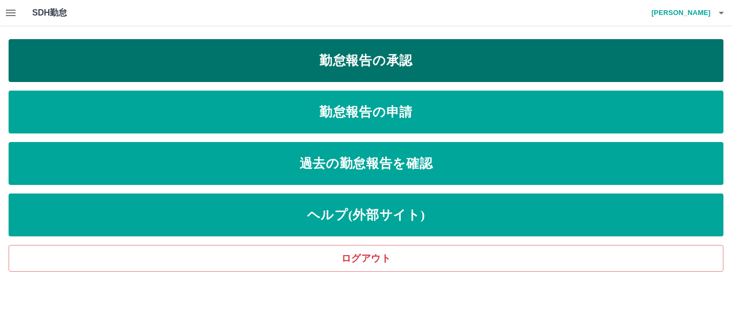
click at [320, 69] on link "勤怠報告の承認" at bounding box center [366, 60] width 714 height 43
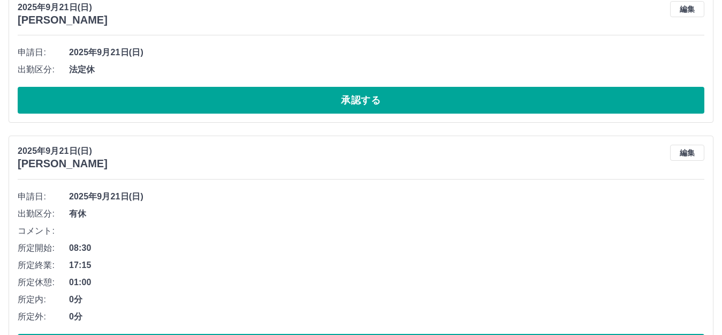
scroll to position [964, 0]
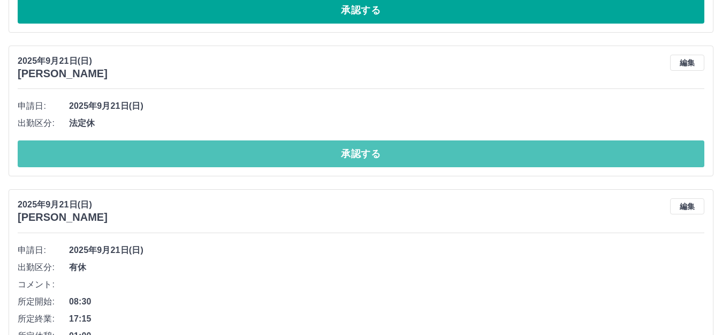
click at [282, 152] on button "承認する" at bounding box center [361, 153] width 687 height 27
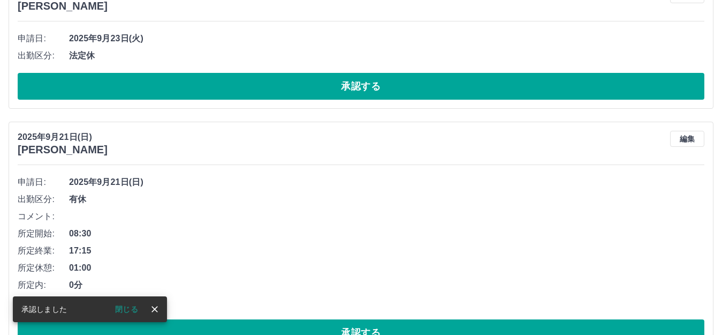
scroll to position [869, 0]
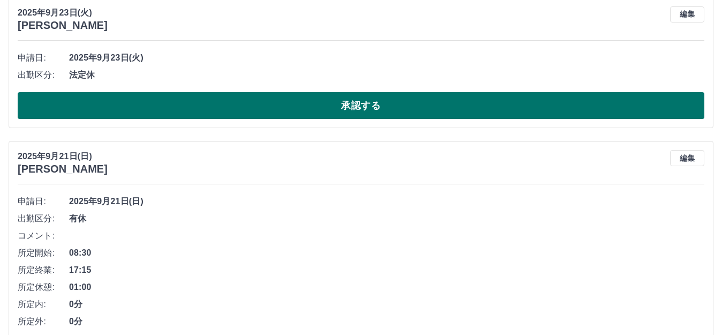
click at [253, 118] on button "承認する" at bounding box center [361, 105] width 687 height 27
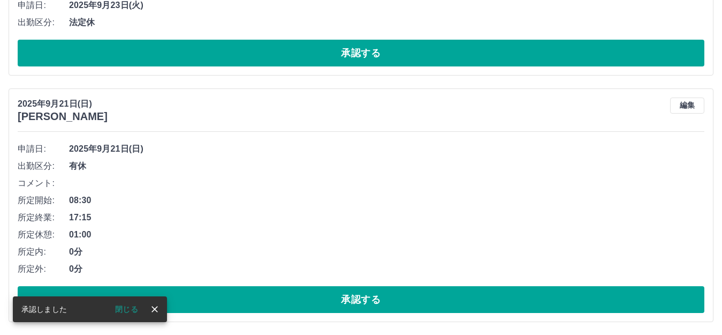
scroll to position [725, 0]
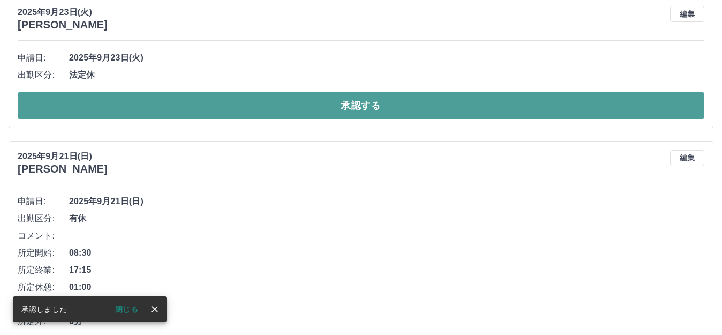
click at [260, 111] on button "承認する" at bounding box center [361, 105] width 687 height 27
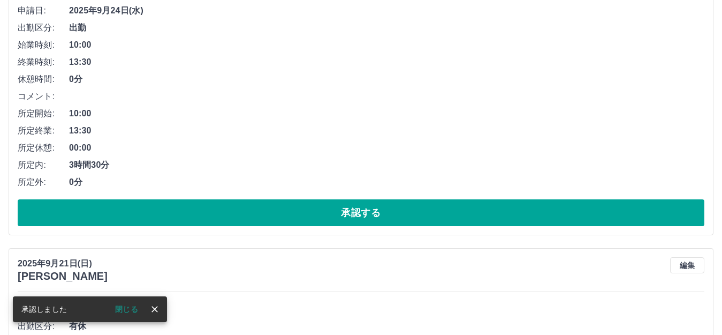
scroll to position [420, 0]
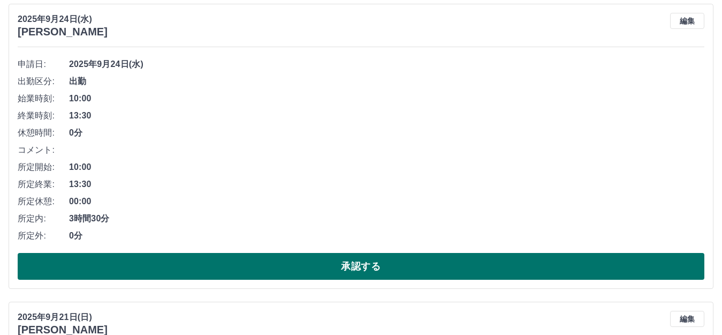
click at [259, 260] on button "承認する" at bounding box center [361, 266] width 687 height 27
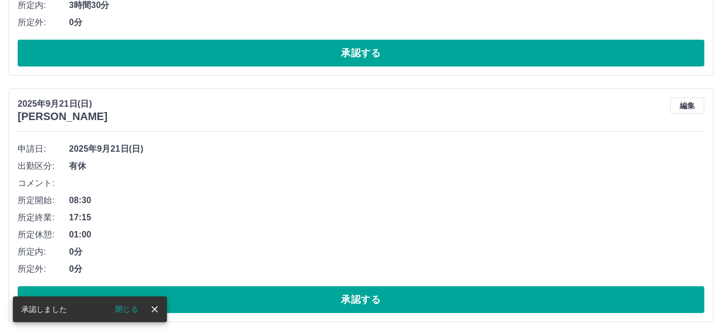
scroll to position [123, 0]
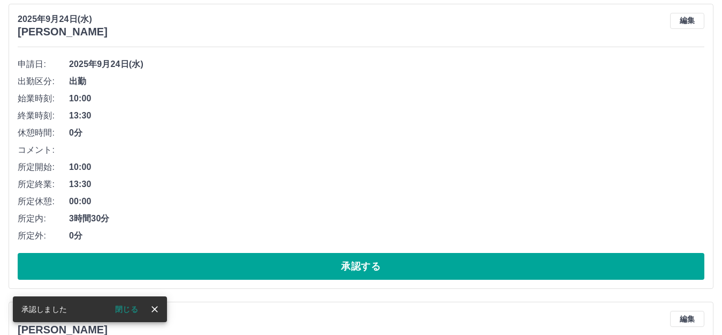
click at [259, 255] on button "承認する" at bounding box center [361, 266] width 687 height 27
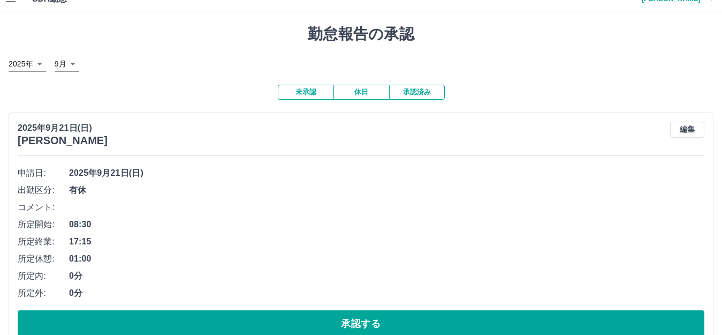
scroll to position [0, 0]
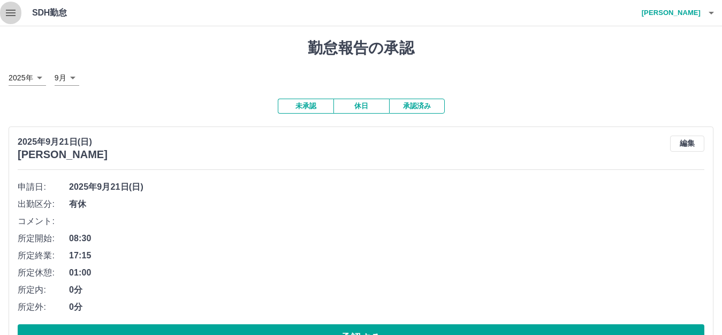
click at [4, 16] on icon "button" at bounding box center [10, 12] width 13 height 13
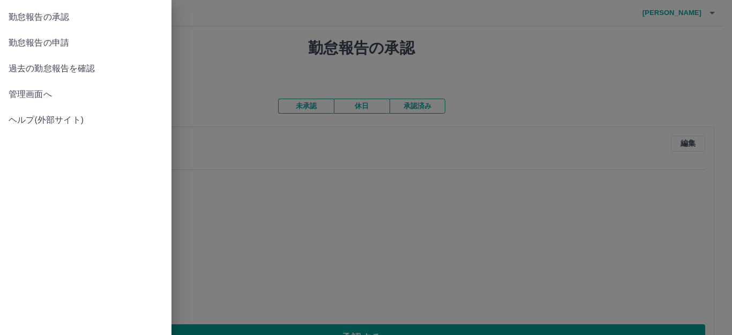
click at [24, 98] on span "管理画面へ" at bounding box center [86, 94] width 154 height 13
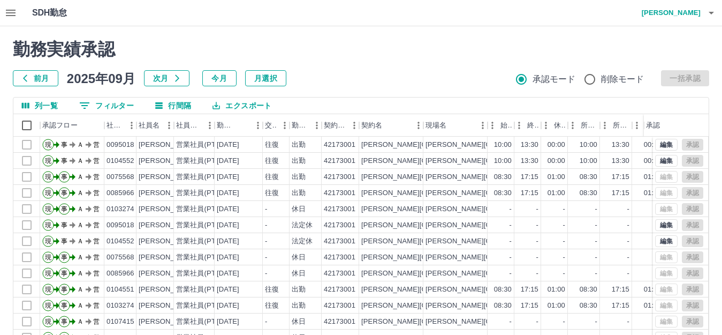
click at [114, 106] on button "0 フィルター" at bounding box center [107, 105] width 72 height 16
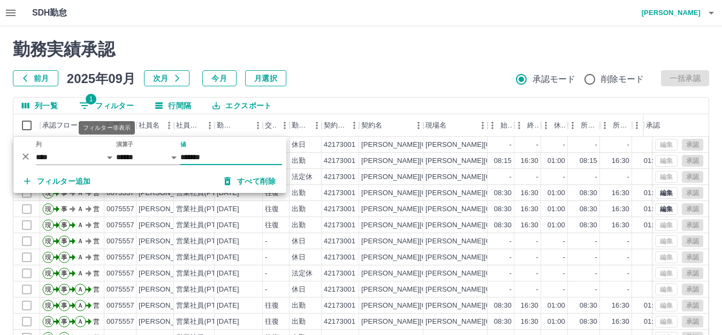
type input "*******"
click at [261, 218] on div "[DATE]" at bounding box center [239, 225] width 48 height 16
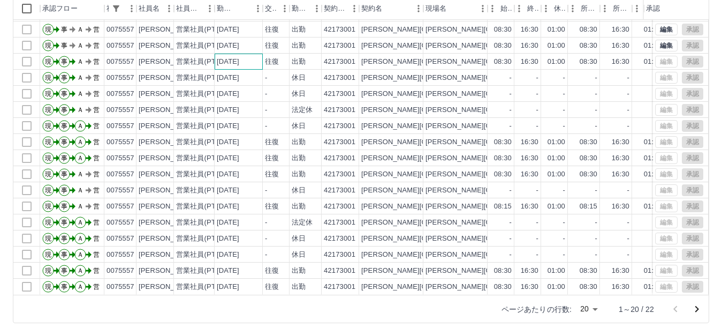
scroll to position [118, 0]
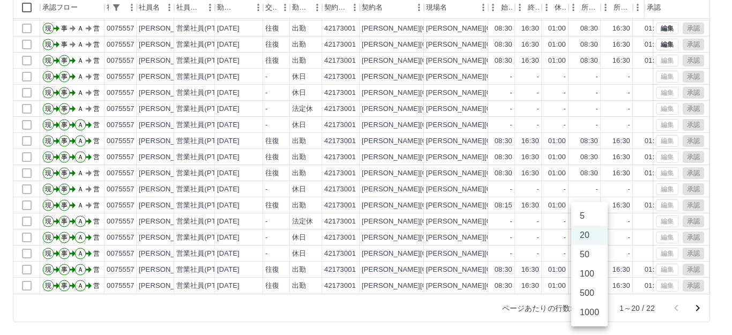
click at [597, 307] on body "SDH勤怠 [PERSON_NAME] 勤務実績承認 前月 [DATE] 次月 今月 月選択 承認モード 削除モード 一括承認 列一覧 1 フィルター 行間隔…" at bounding box center [366, 108] width 732 height 453
click at [589, 260] on li "50" at bounding box center [589, 254] width 36 height 19
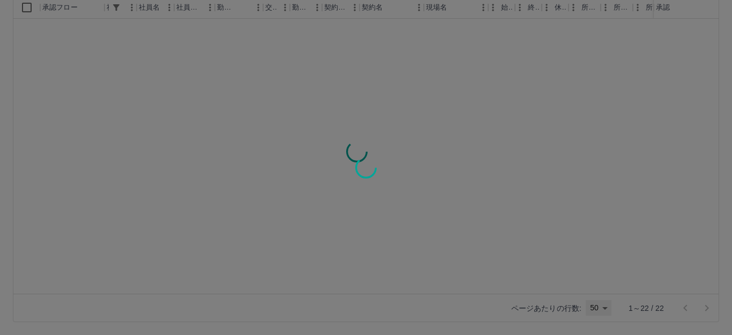
type input "**"
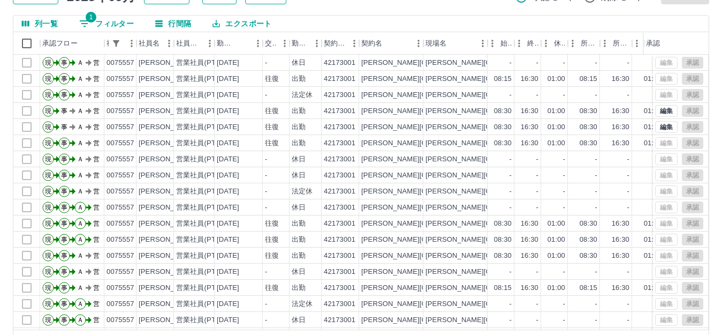
scroll to position [64, 0]
